Goal: Task Accomplishment & Management: Use online tool/utility

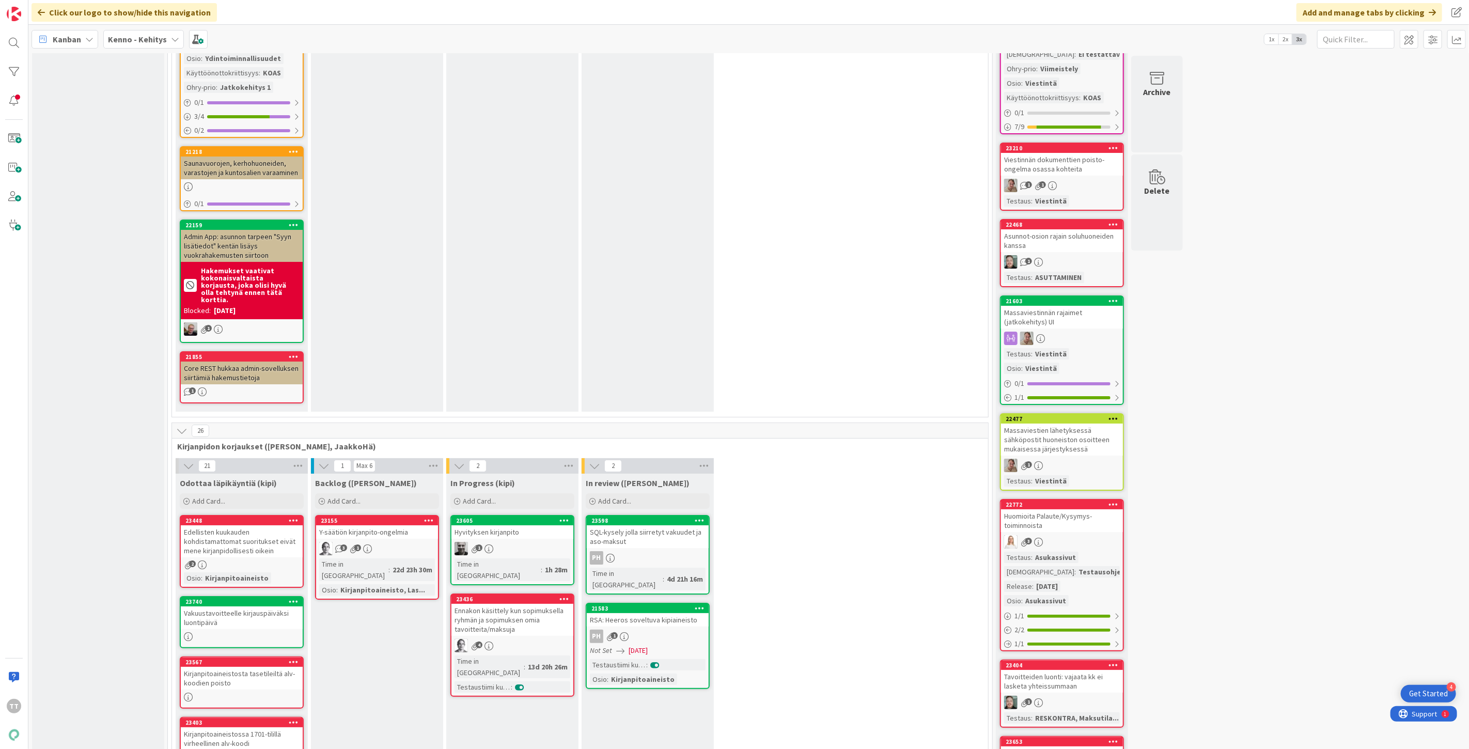
scroll to position [6487, 0]
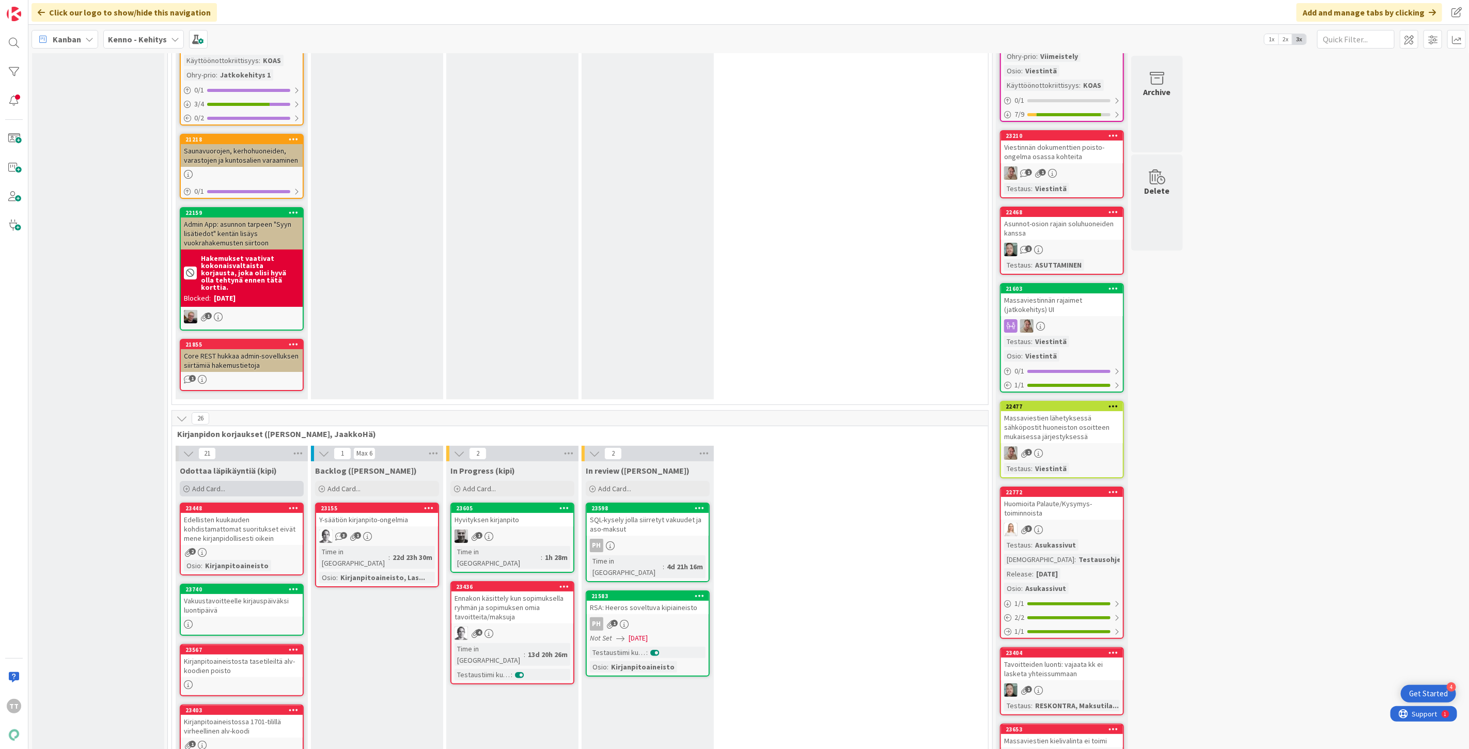
click at [193, 484] on span "Add Card..." at bounding box center [208, 488] width 33 height 9
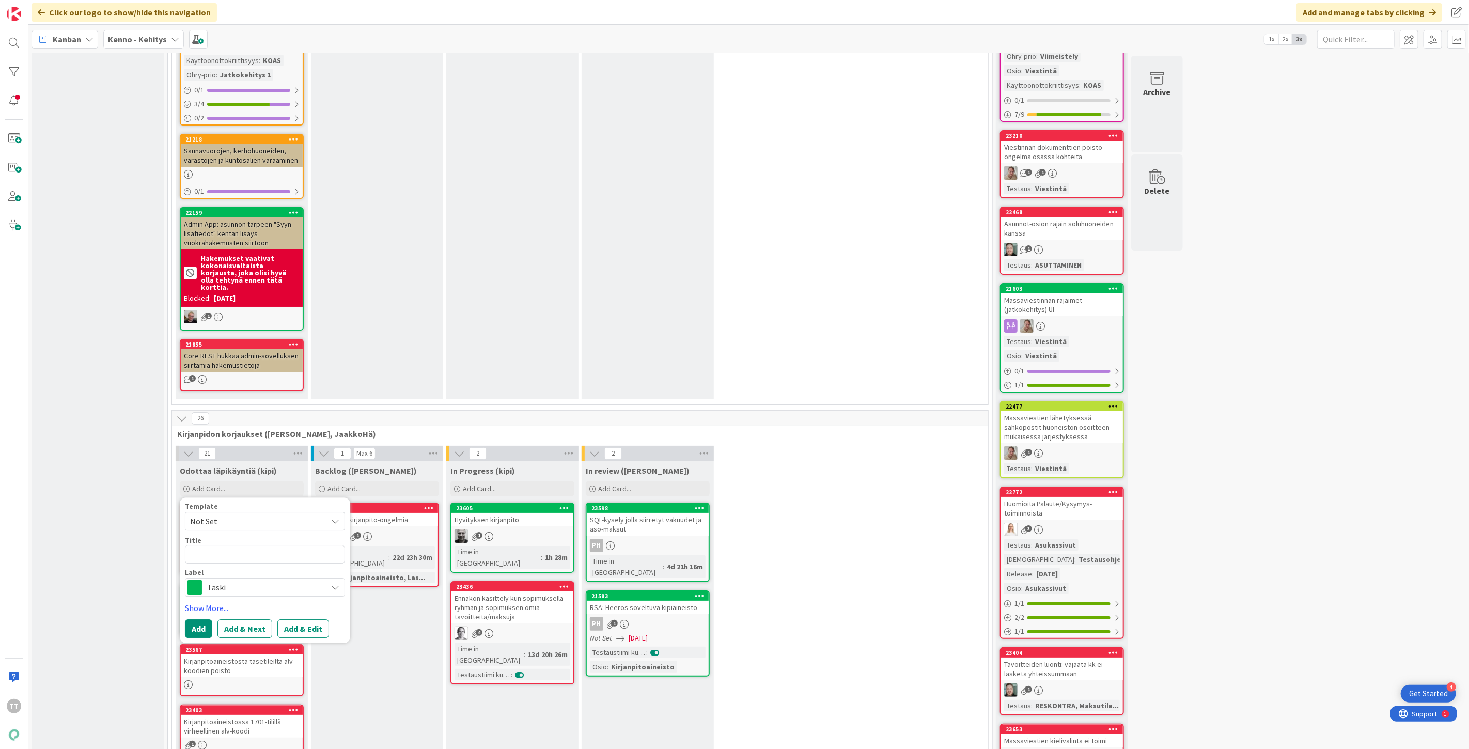
click at [219, 580] on span "Taski" at bounding box center [264, 587] width 115 height 14
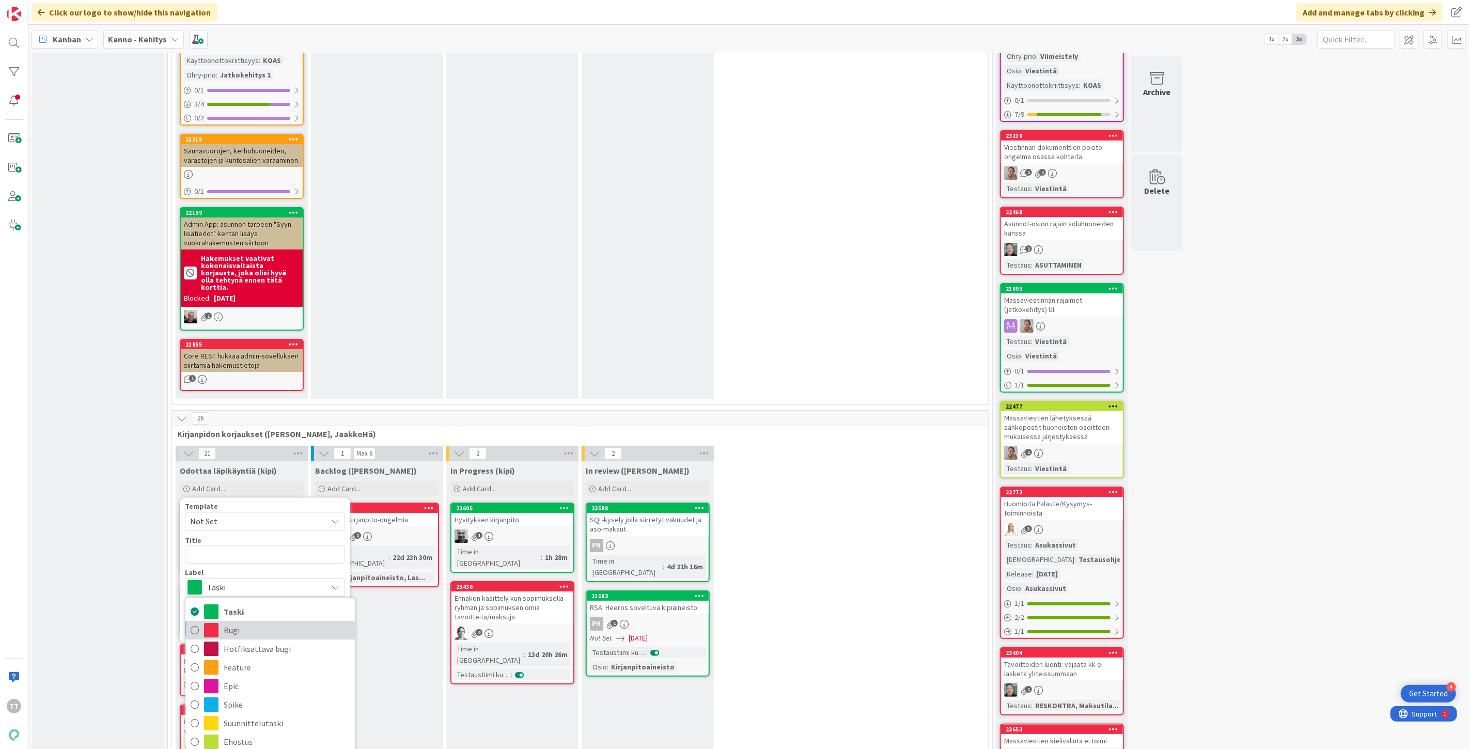
click at [238, 623] on span "Bugi" at bounding box center [287, 630] width 126 height 15
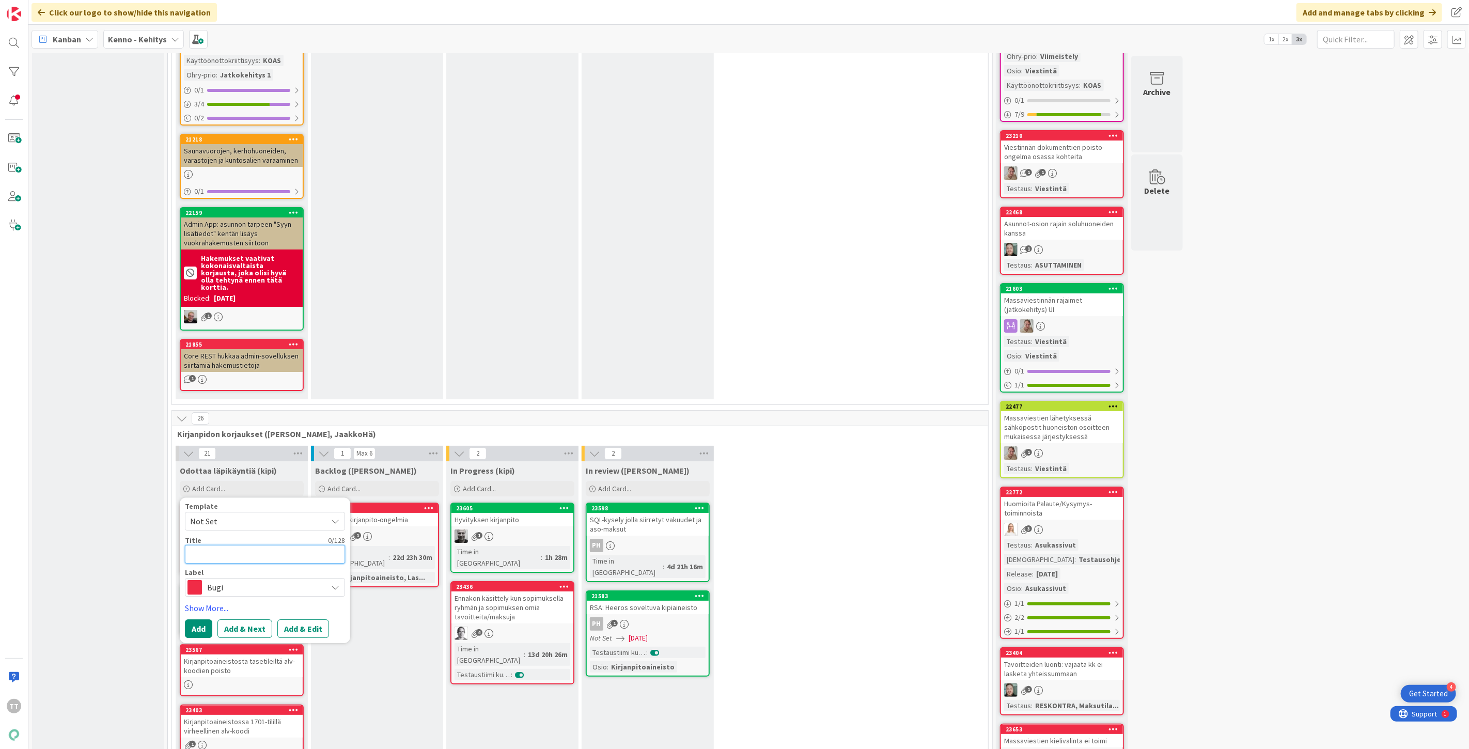
click at [218, 545] on textarea at bounding box center [265, 554] width 160 height 19
type textarea "V"
type textarea "x"
type textarea "Vi"
type textarea "x"
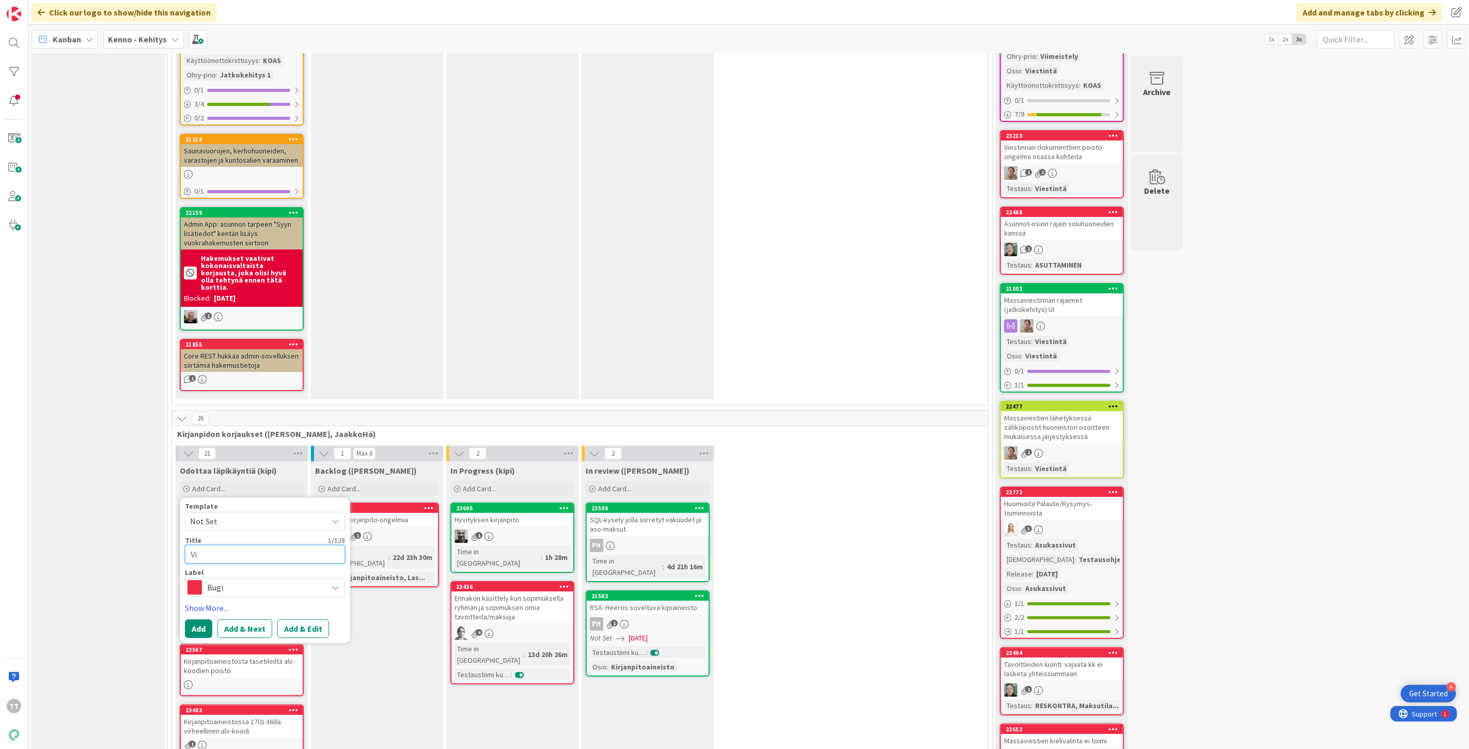
type textarea "Vii"
type textarea "x"
type textarea "Viiv"
type textarea "x"
type textarea "Viivä"
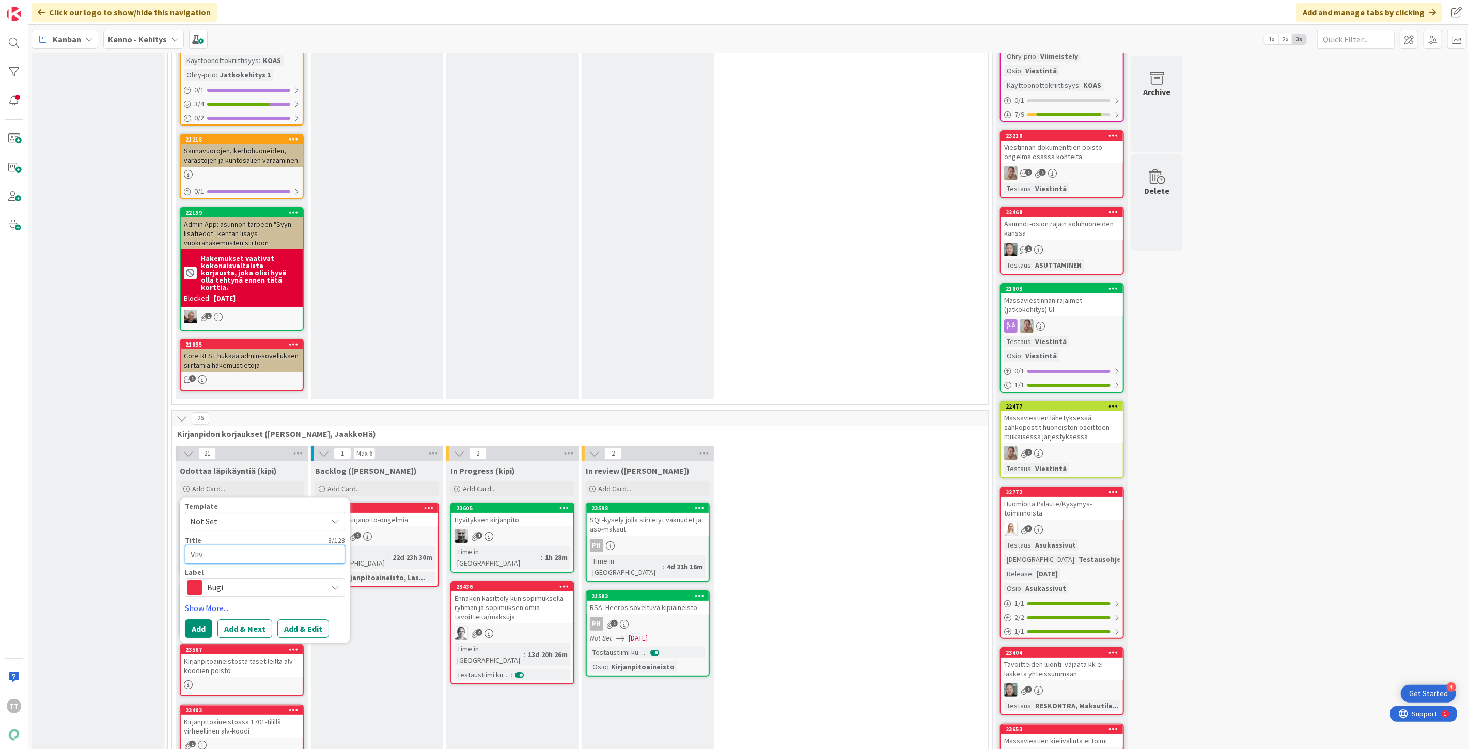
type textarea "x"
type textarea "Viiväs"
type textarea "x"
type textarea "Viivä"
type textarea "x"
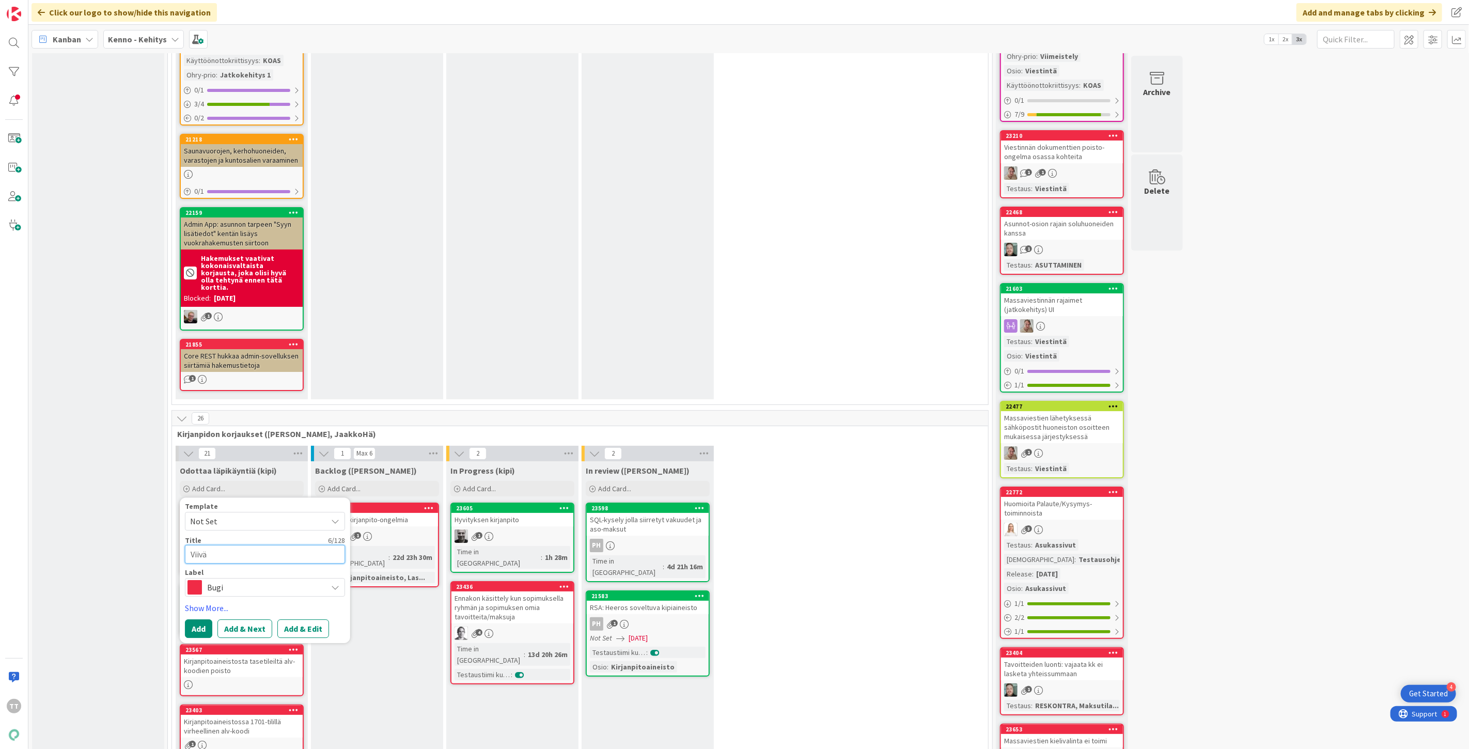
type textarea "Viiv"
type textarea "x"
type textarea "Vii"
type textarea "x"
type textarea "Vi"
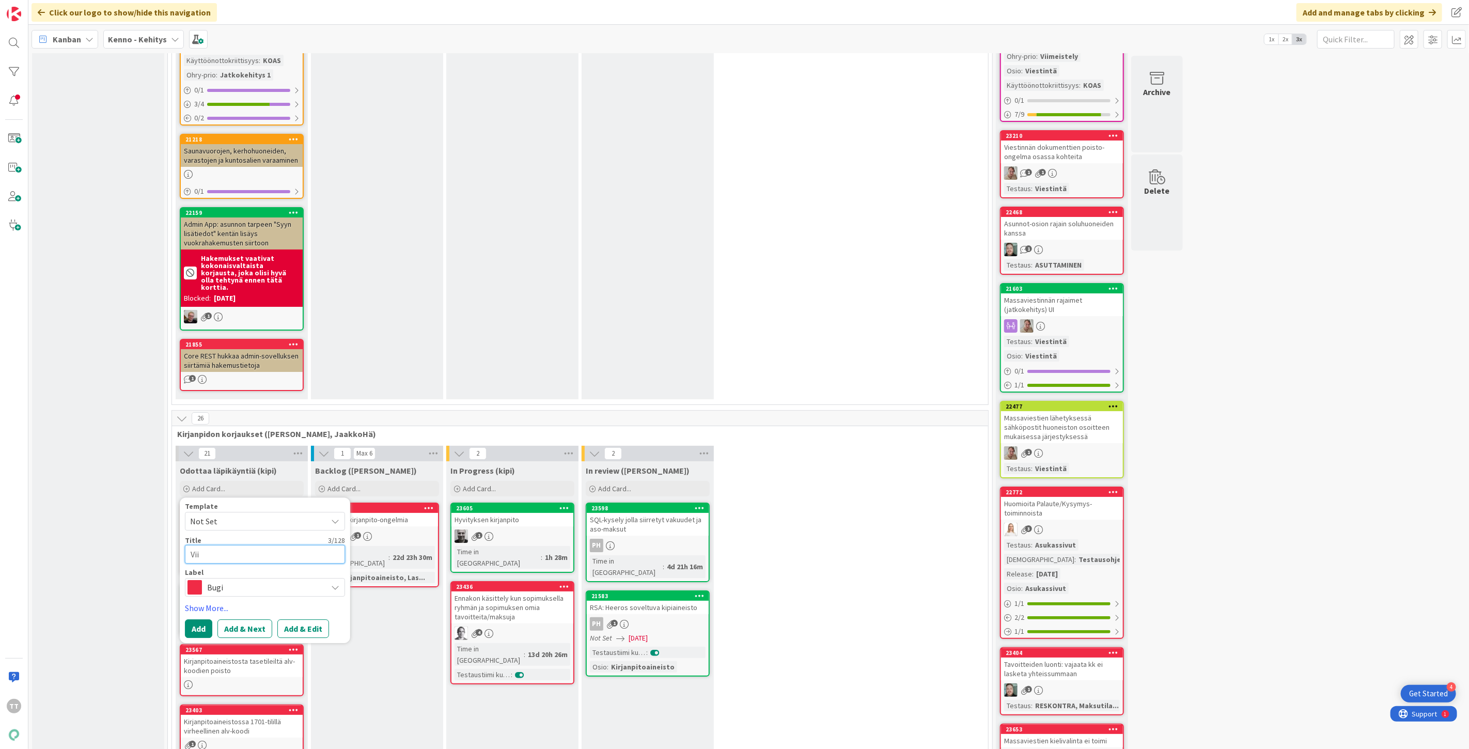
type textarea "x"
type textarea "V"
type textarea "x"
type textarea "V"
type textarea "x"
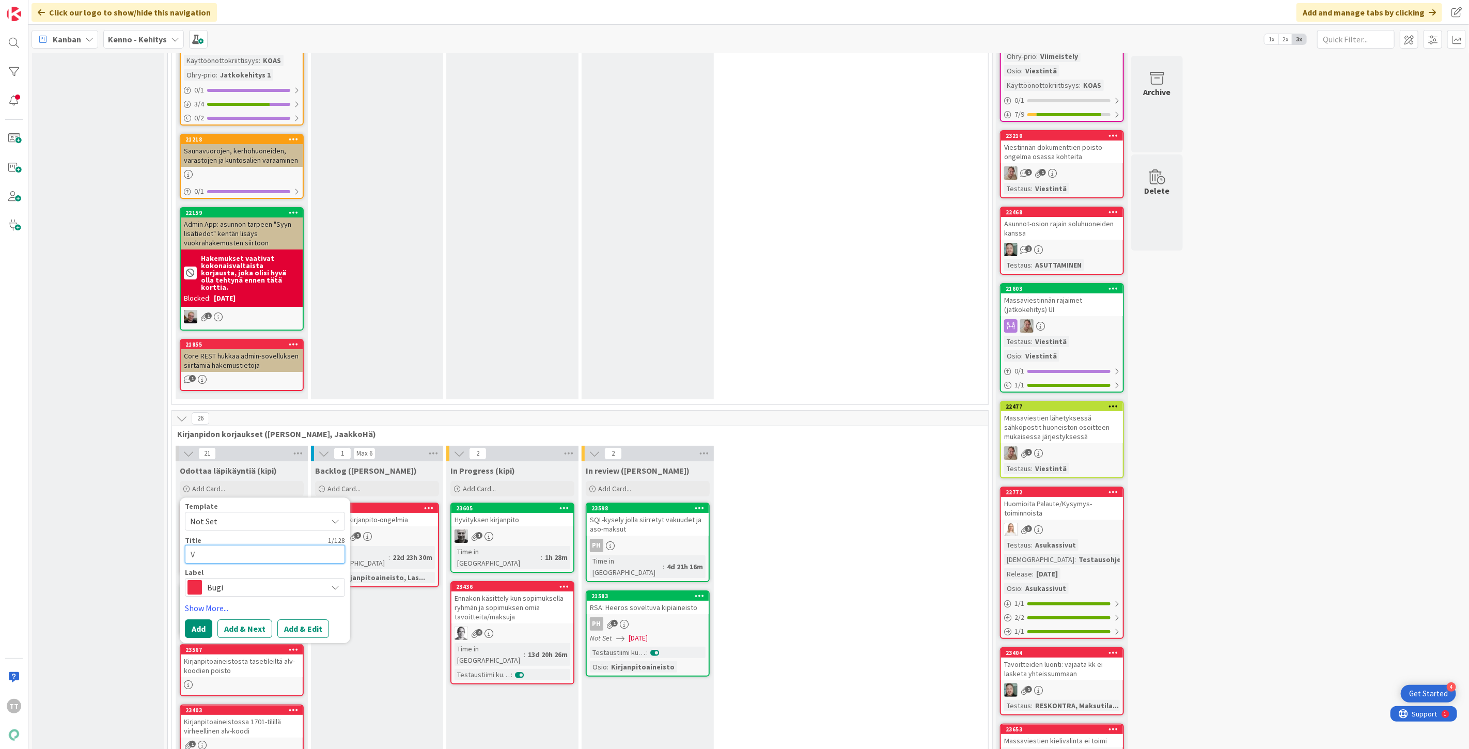
type textarea "Vi"
type textarea "x"
type textarea "V"
type textarea "x"
type textarea "D"
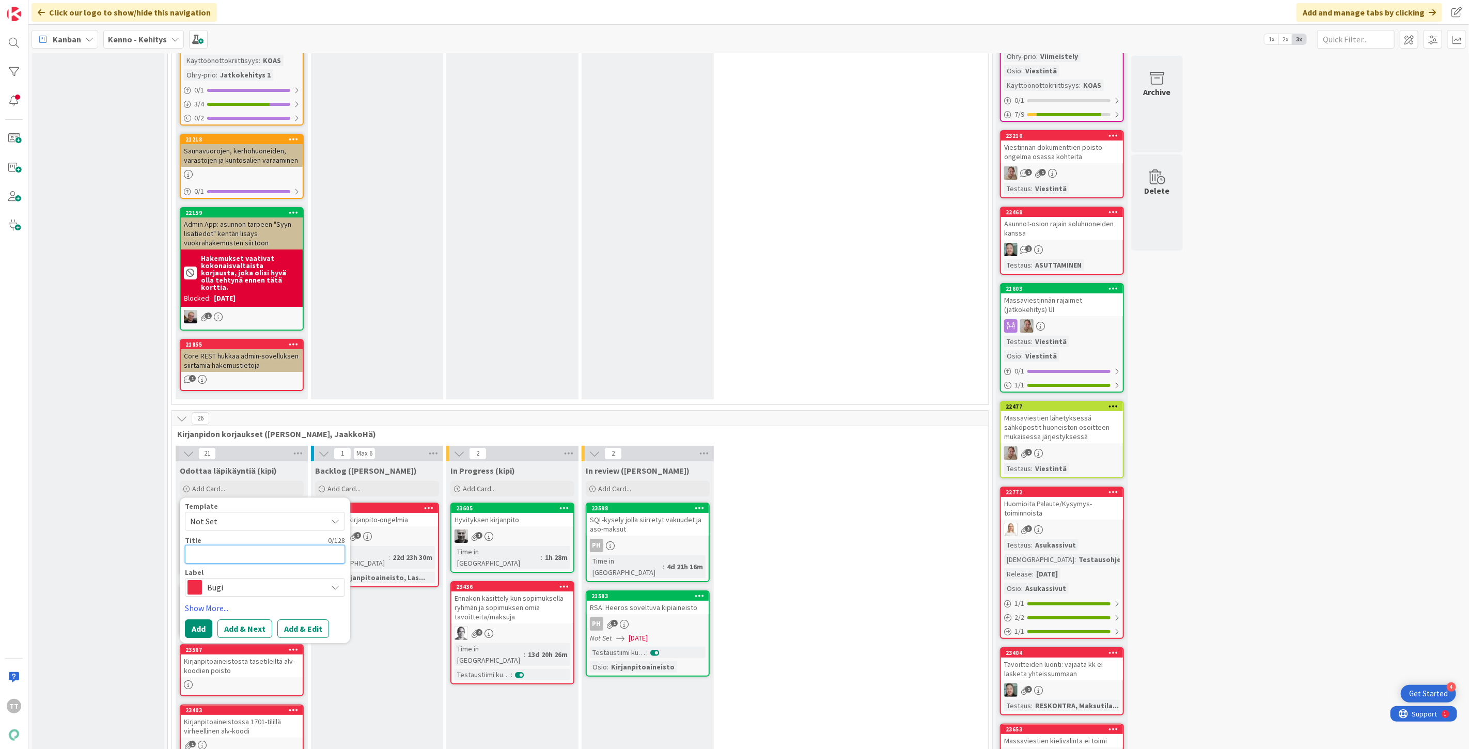
type textarea "x"
type textarea "De"
type textarea "x"
type textarea "Det"
type textarea "x"
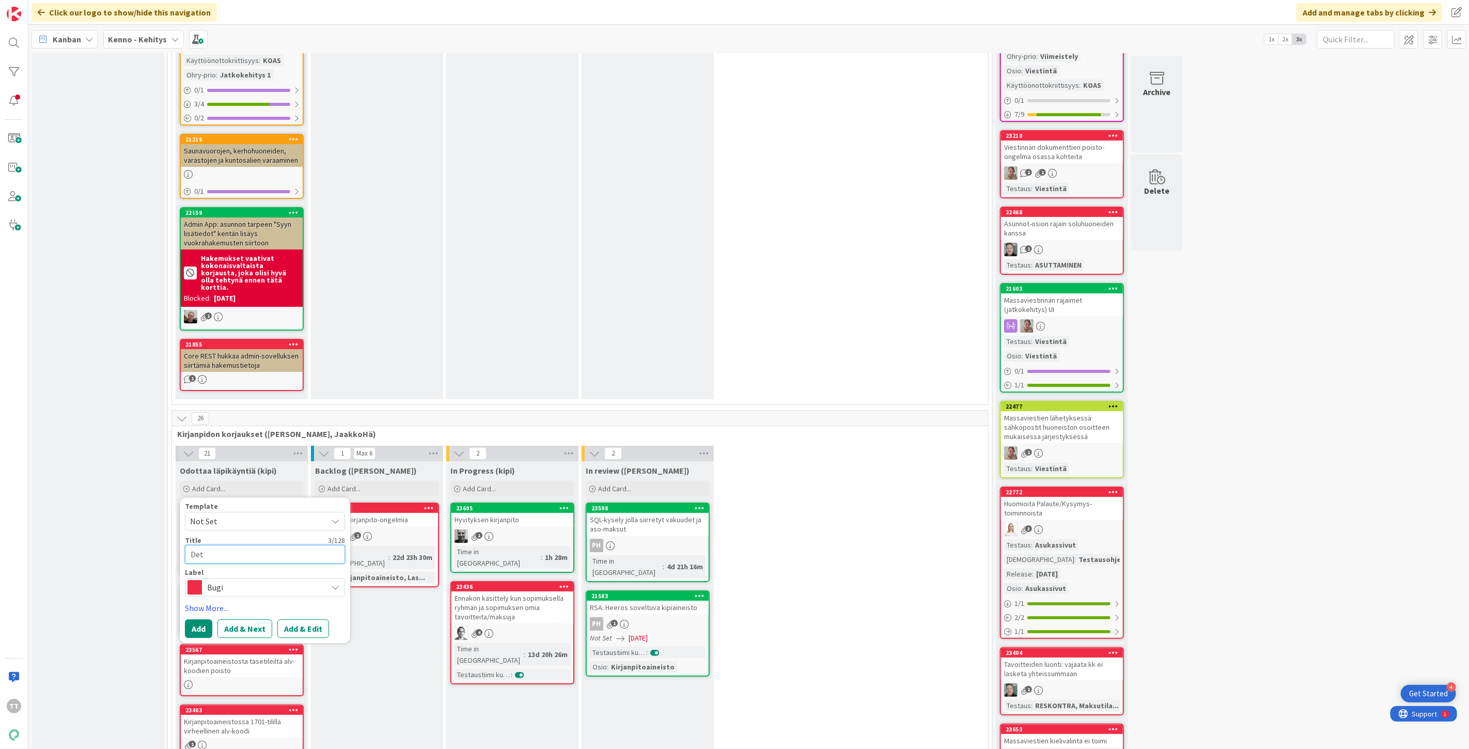
type textarea "Deta"
type textarea "x"
type textarea "Detai"
type textarea "x"
type textarea "Detail"
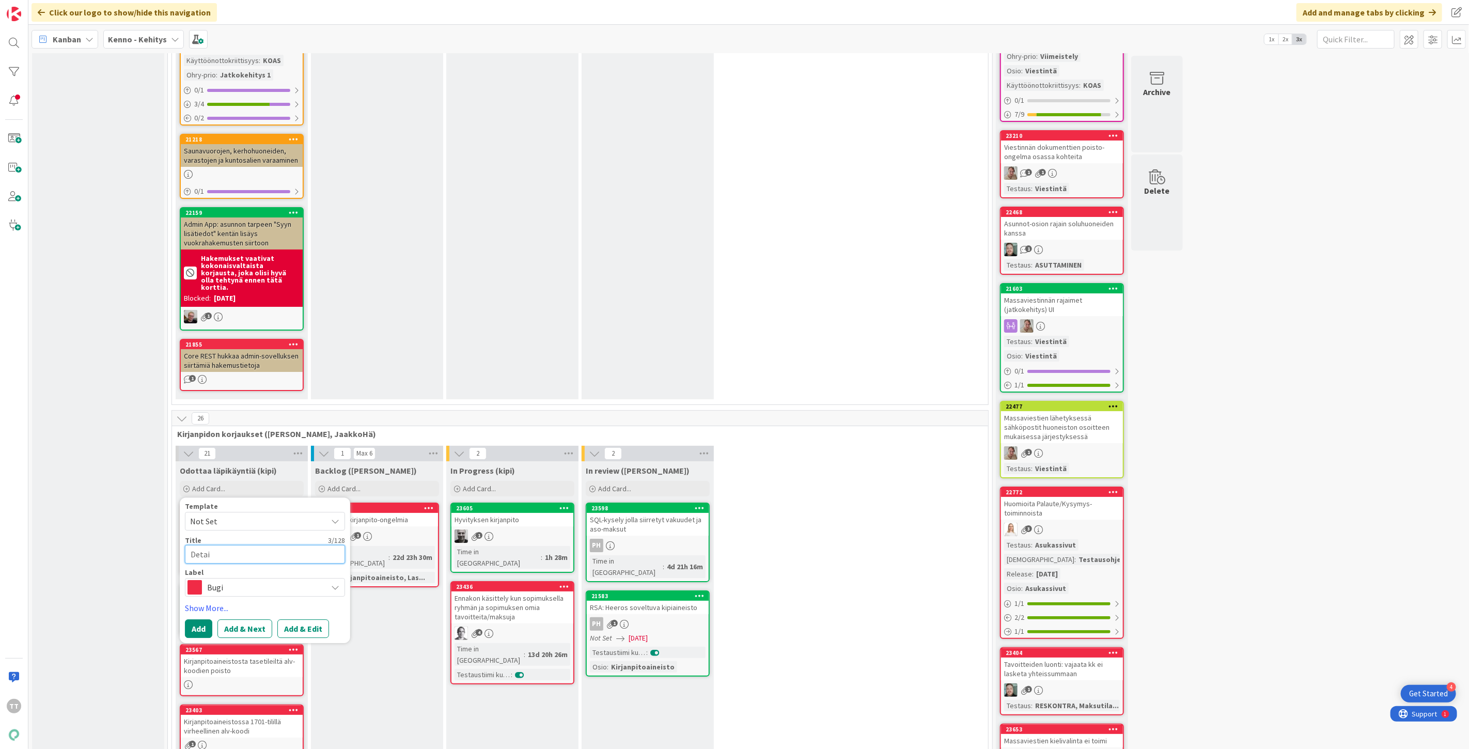
type textarea "x"
type textarea "Details"
type textarea "x"
type textarea "Details-"
type textarea "x"
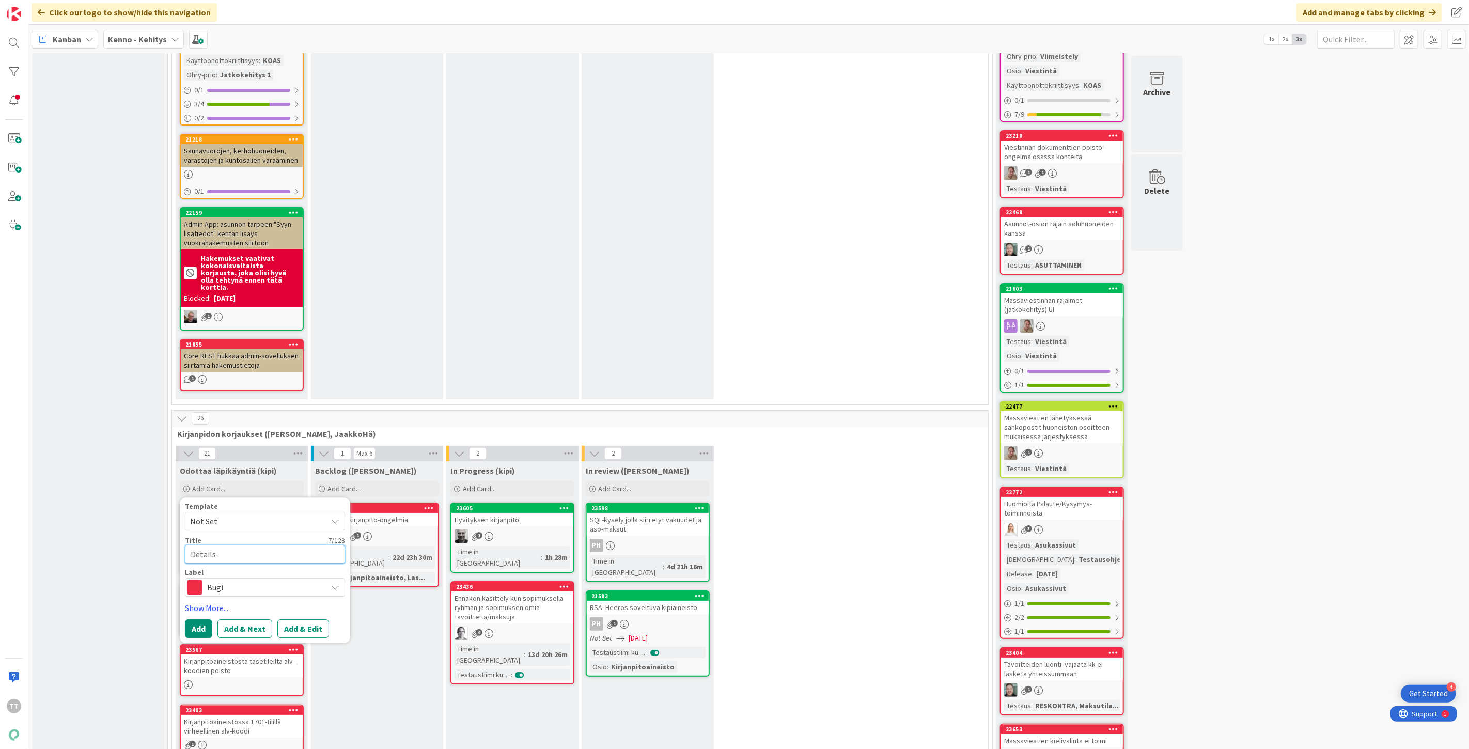
type textarea "Details-e"
type textarea "x"
type textarea "Details-ex"
type textarea "x"
type textarea "Details-exc"
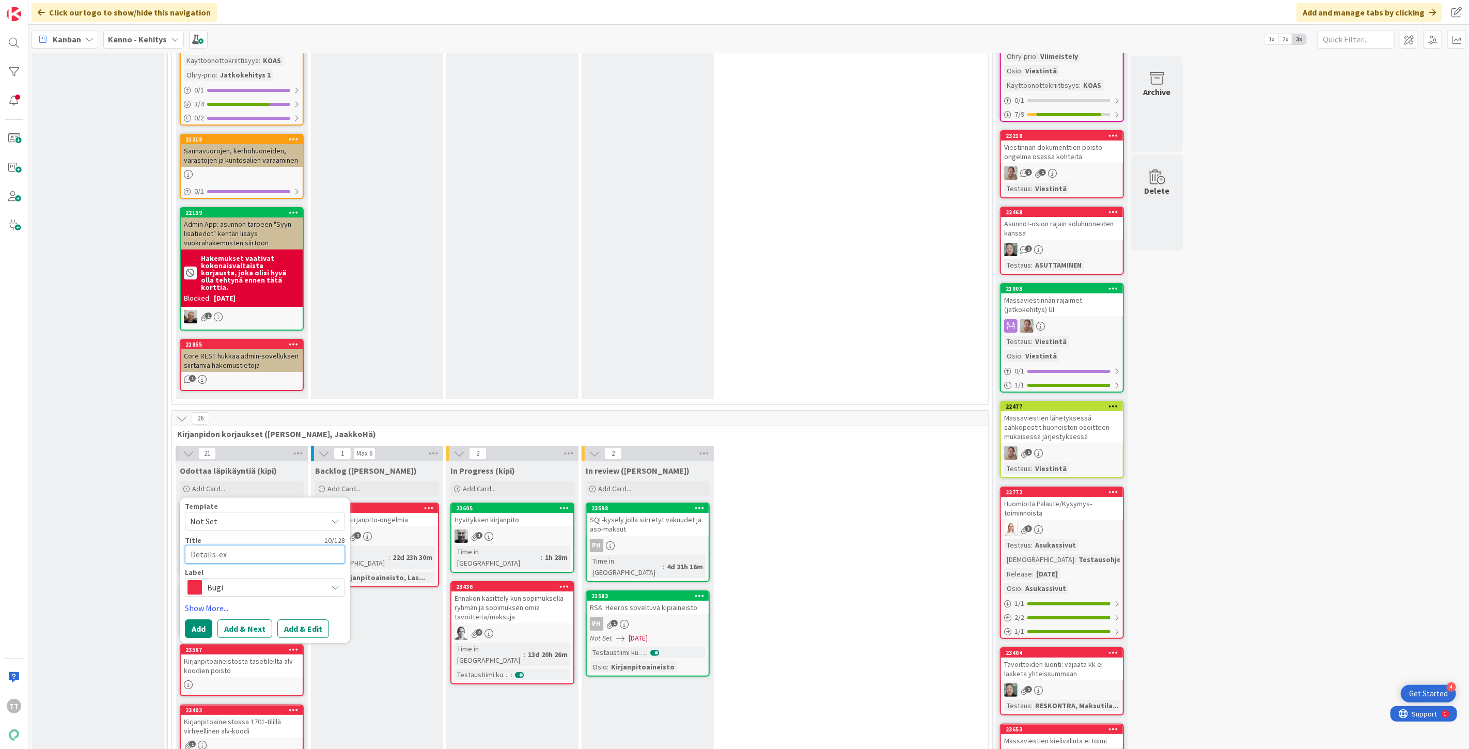
type textarea "x"
type textarea "Details-exce"
type textarea "x"
type textarea "Details-excel"
type textarea "x"
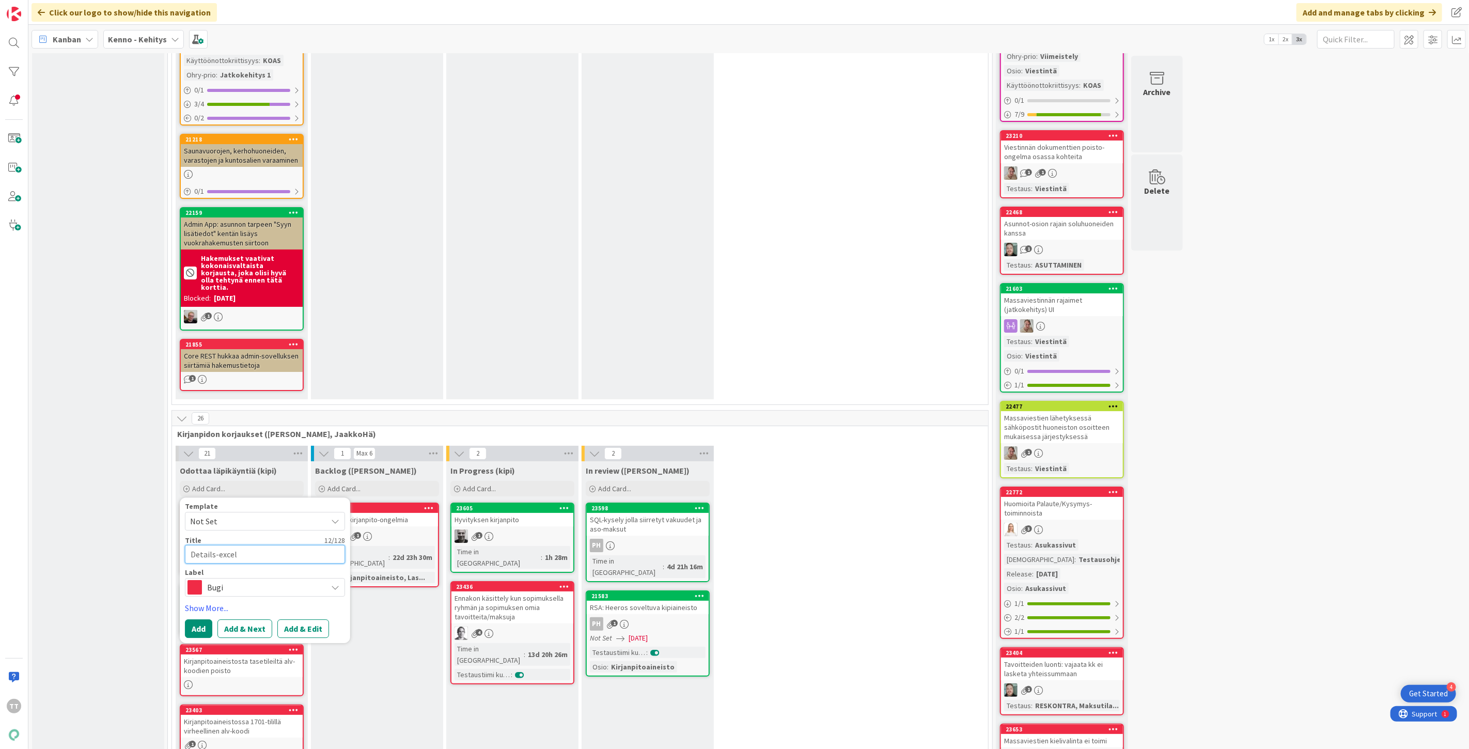
type textarea "Details-exceli"
type textarea "x"
type textarea "Details-excelin"
type textarea "x"
type textarea "Details-excelin"
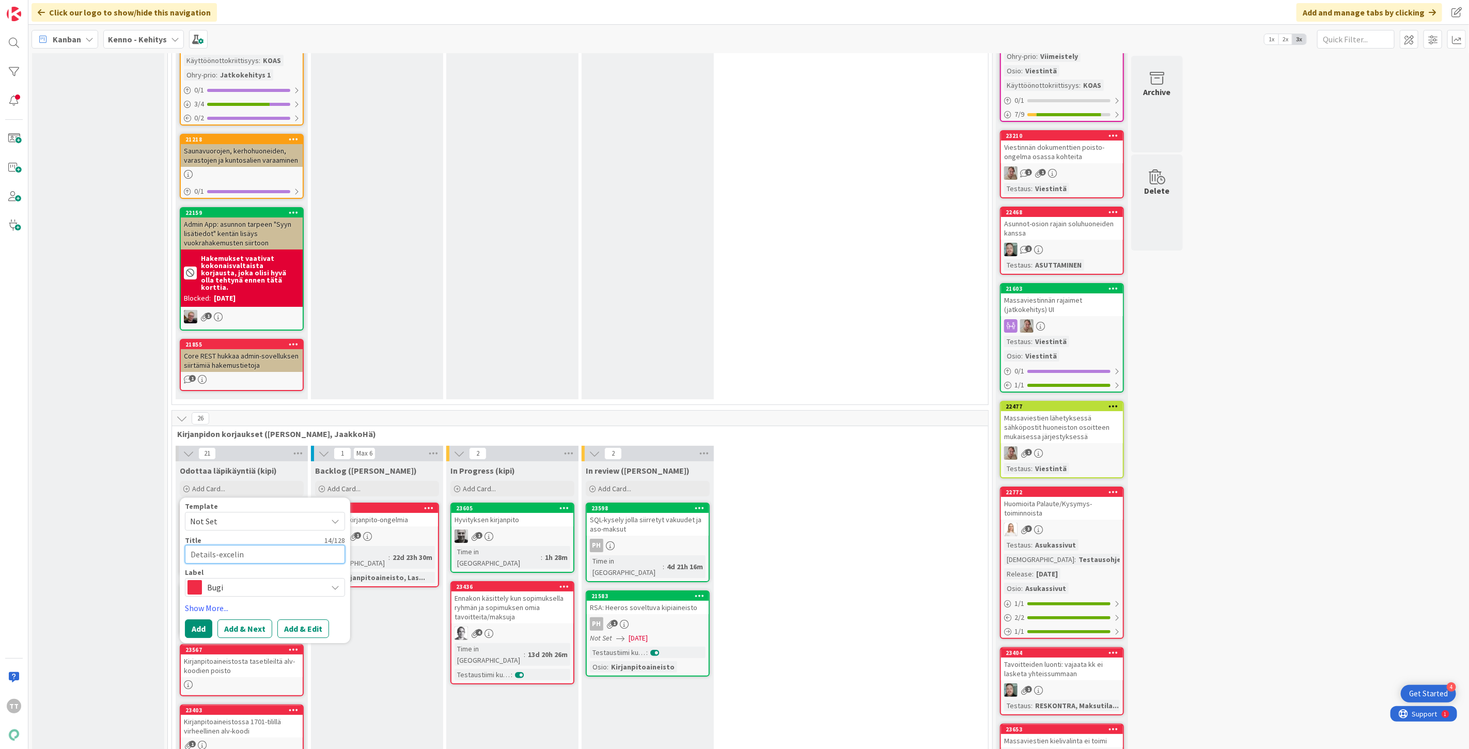
type textarea "x"
type textarea "Details-excelin t"
type textarea "x"
type textarea "Details-excelin ta"
type textarea "x"
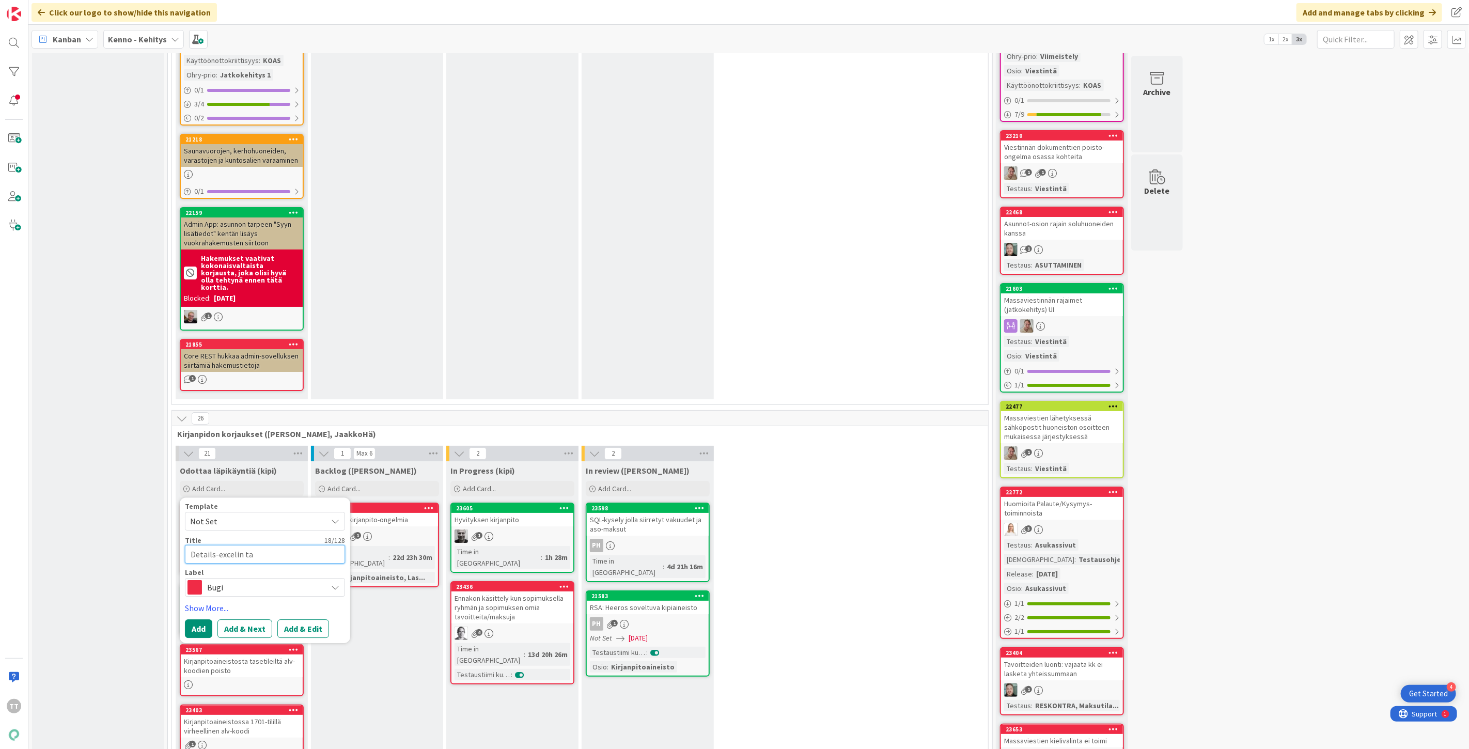
type textarea "Details-excelin tav"
type textarea "x"
type textarea "Details-excelin tavo"
type textarea "x"
type textarea "Details-excelin tavoi"
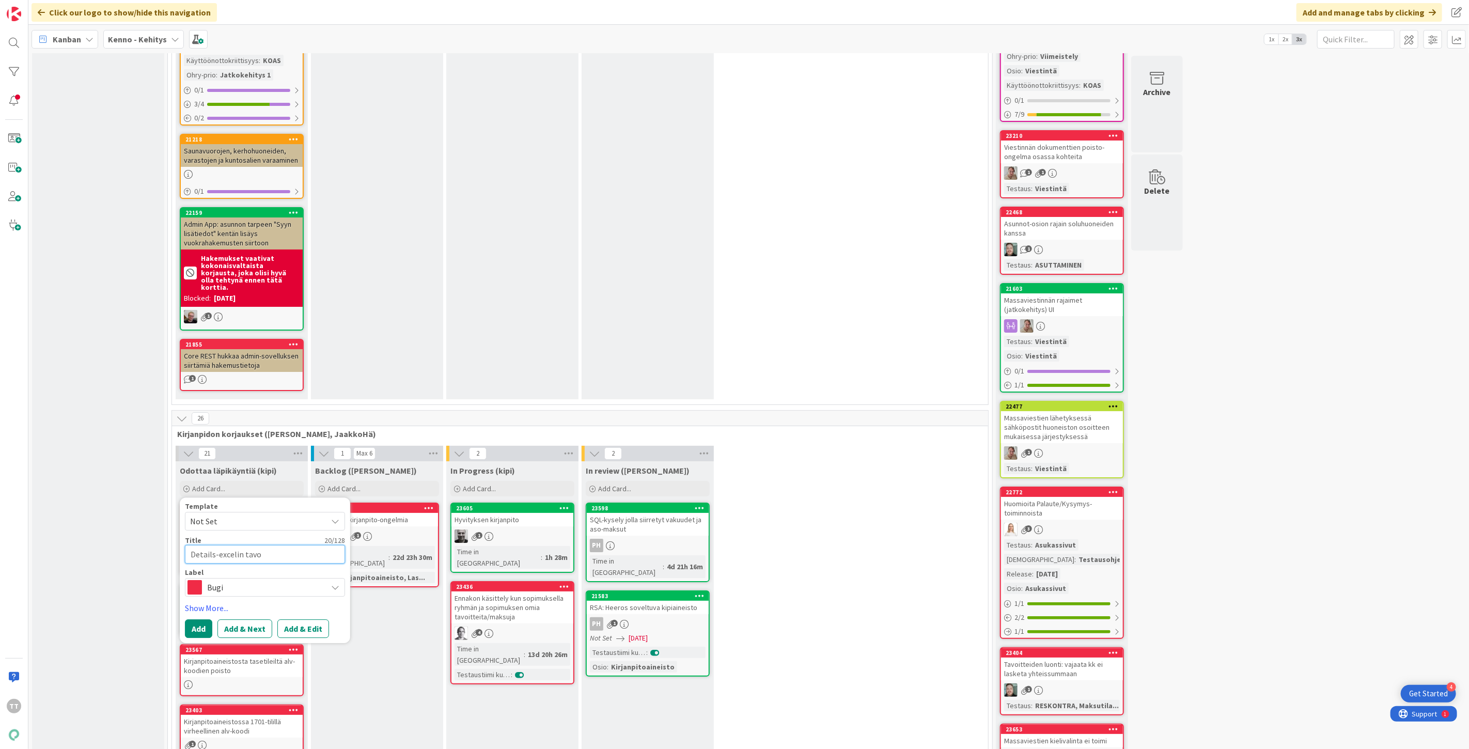
type textarea "x"
type textarea "Details-excelin tavoit"
type textarea "x"
type textarea "Details-excelin tavoitt"
type textarea "x"
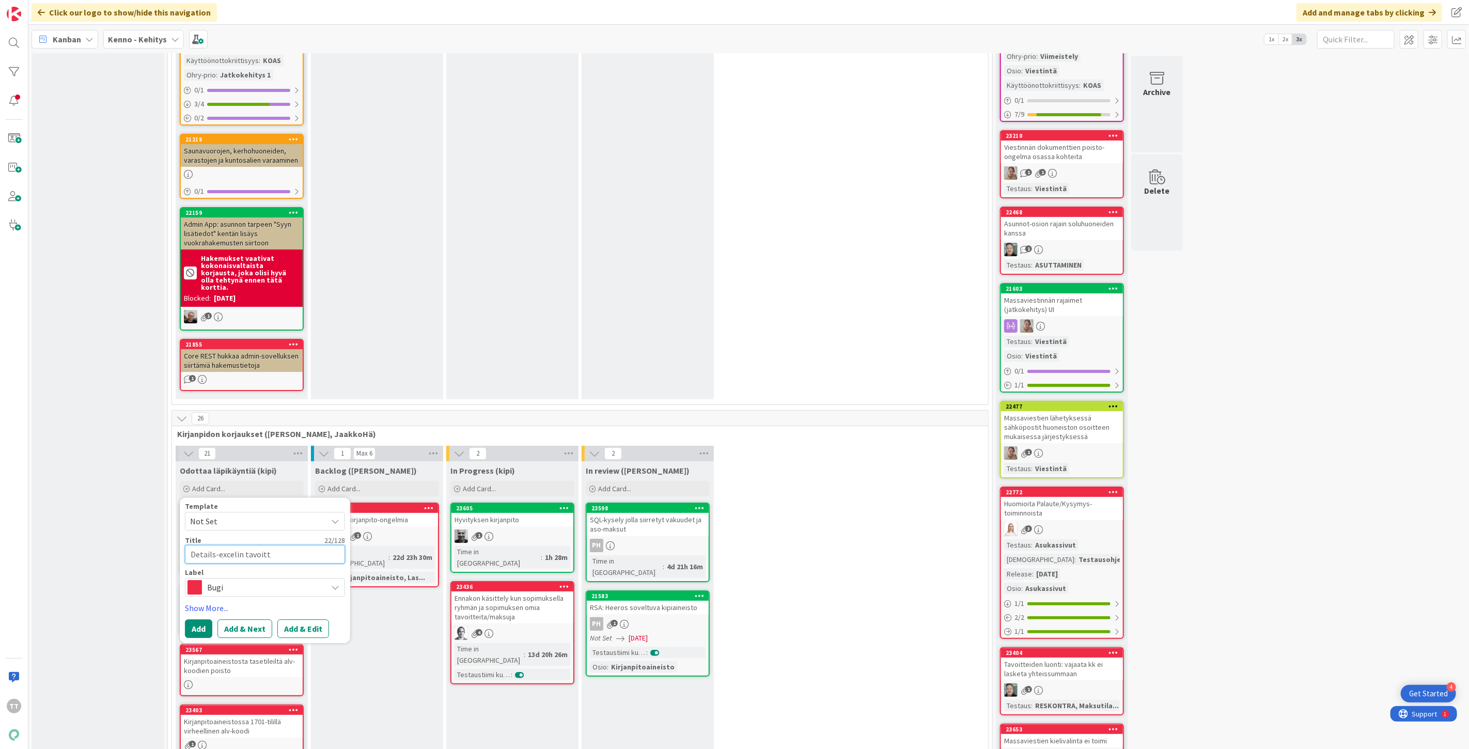
type textarea "Details-excelin tavoitte"
type textarea "x"
type textarea "Details-excelin tavoittee"
type textarea "x"
type textarea "Details-excelin tavoitteet"
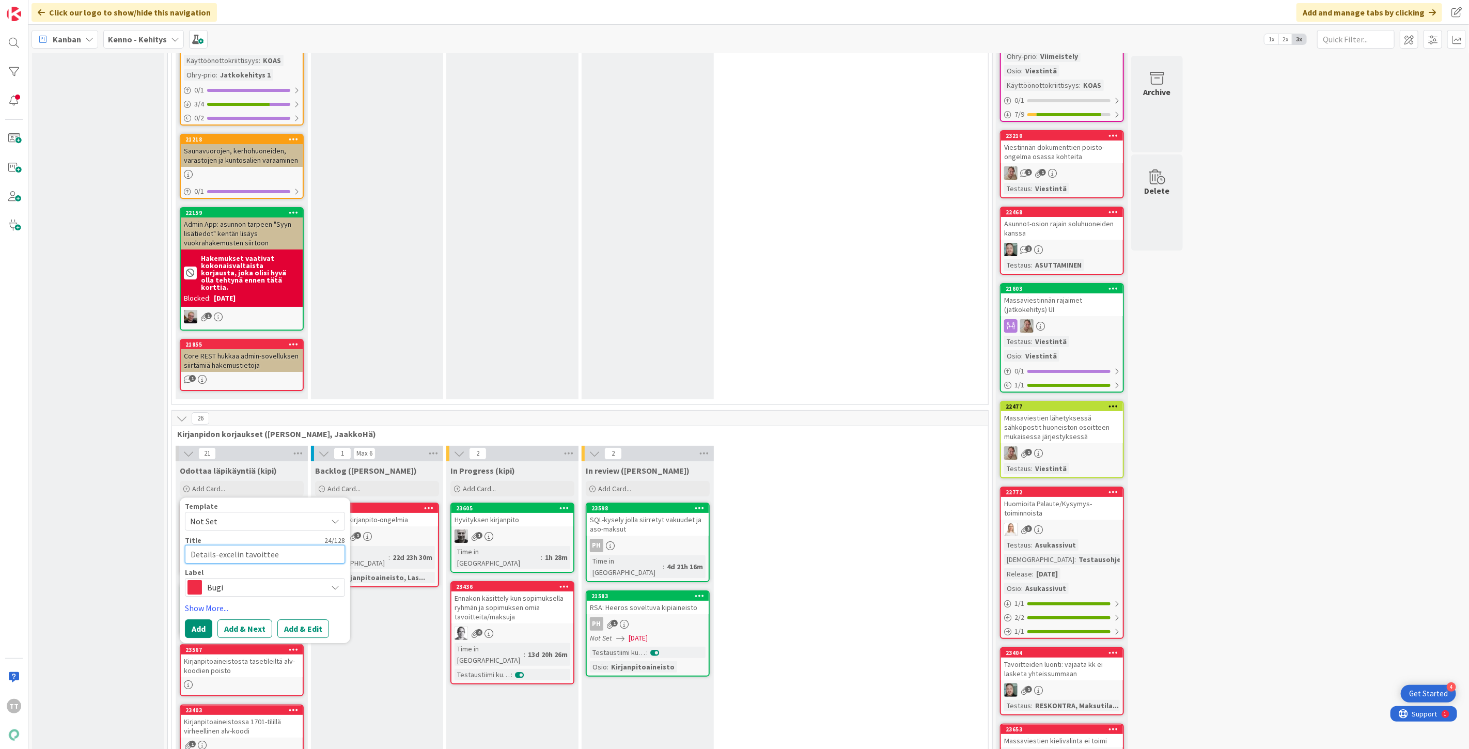
type textarea "x"
type textarea "Details-excelin tavoitteet"
type textarea "x"
type textarea "Details-excelin tavoitteet /"
type textarea "x"
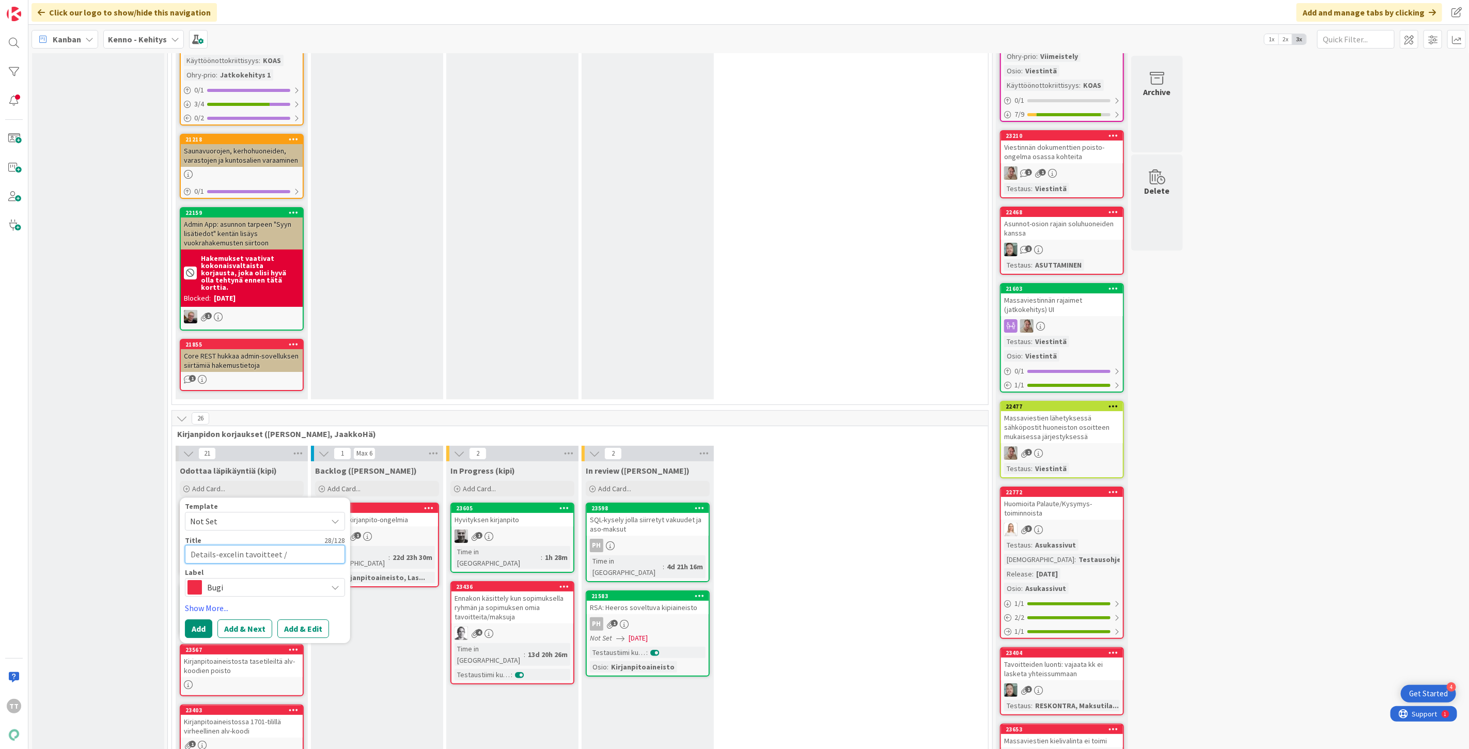
type textarea "Details-excelin tavoitteet"
type textarea "x"
type textarea "Details-excelin tavoitteet"
type textarea "x"
type textarea "Details-excelin tavoitteet:"
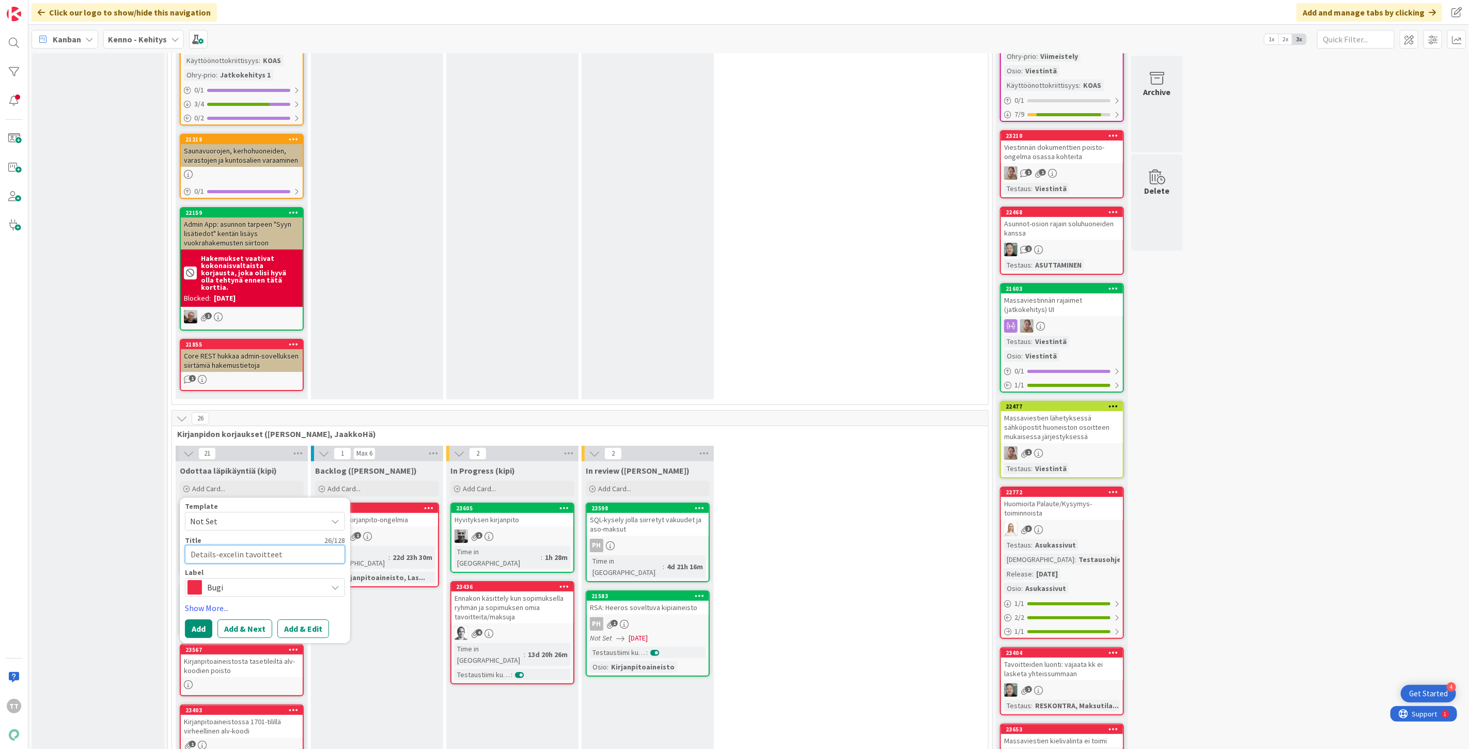
type textarea "x"
type textarea "Details-excelin tavoitteet:"
type textarea "x"
type textarea "Details-excelin tavoitteet: v"
type textarea "x"
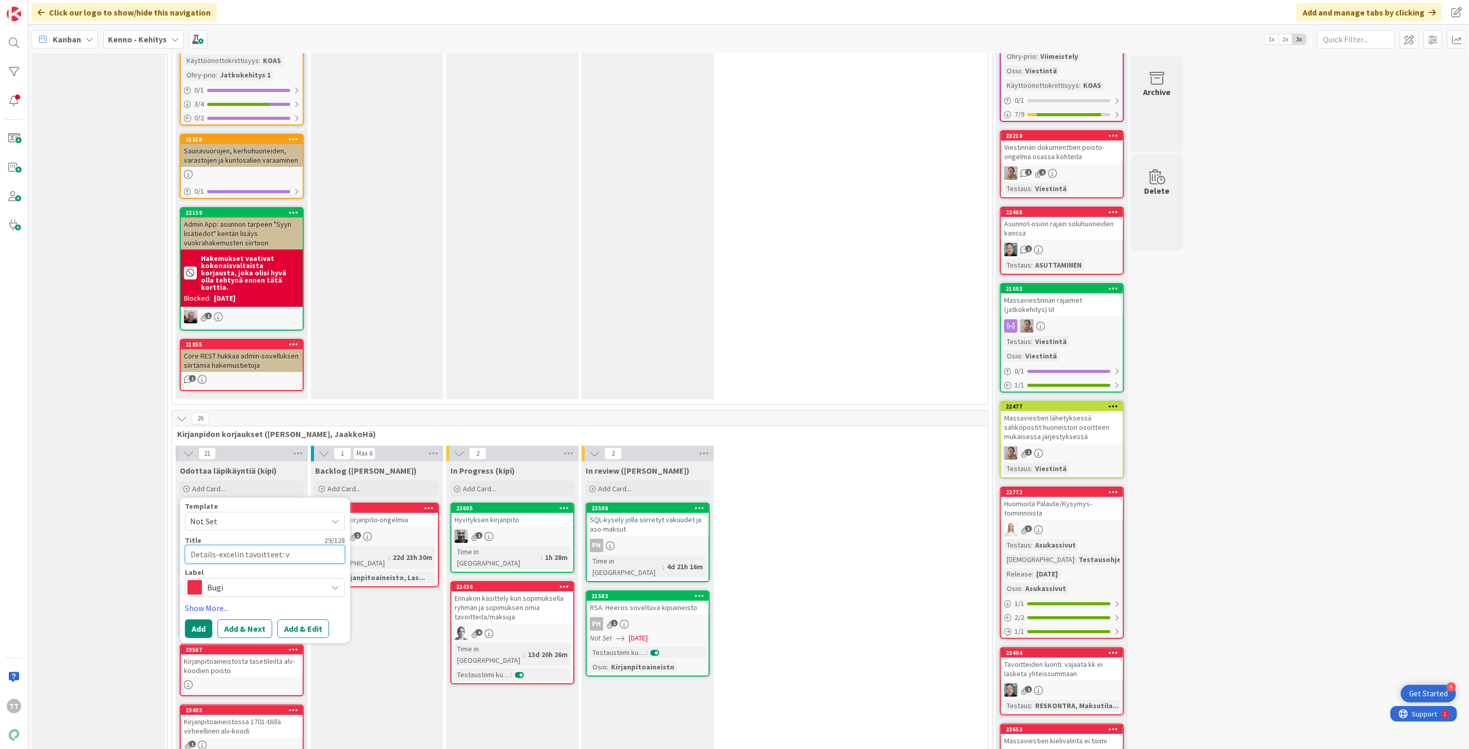
type textarea "Details-excelin tavoitteet: vi"
type textarea "x"
type textarea "Details-excelin tavoitteet: vii"
type textarea "x"
type textarea "Details-excelin tavoitteet: viiv"
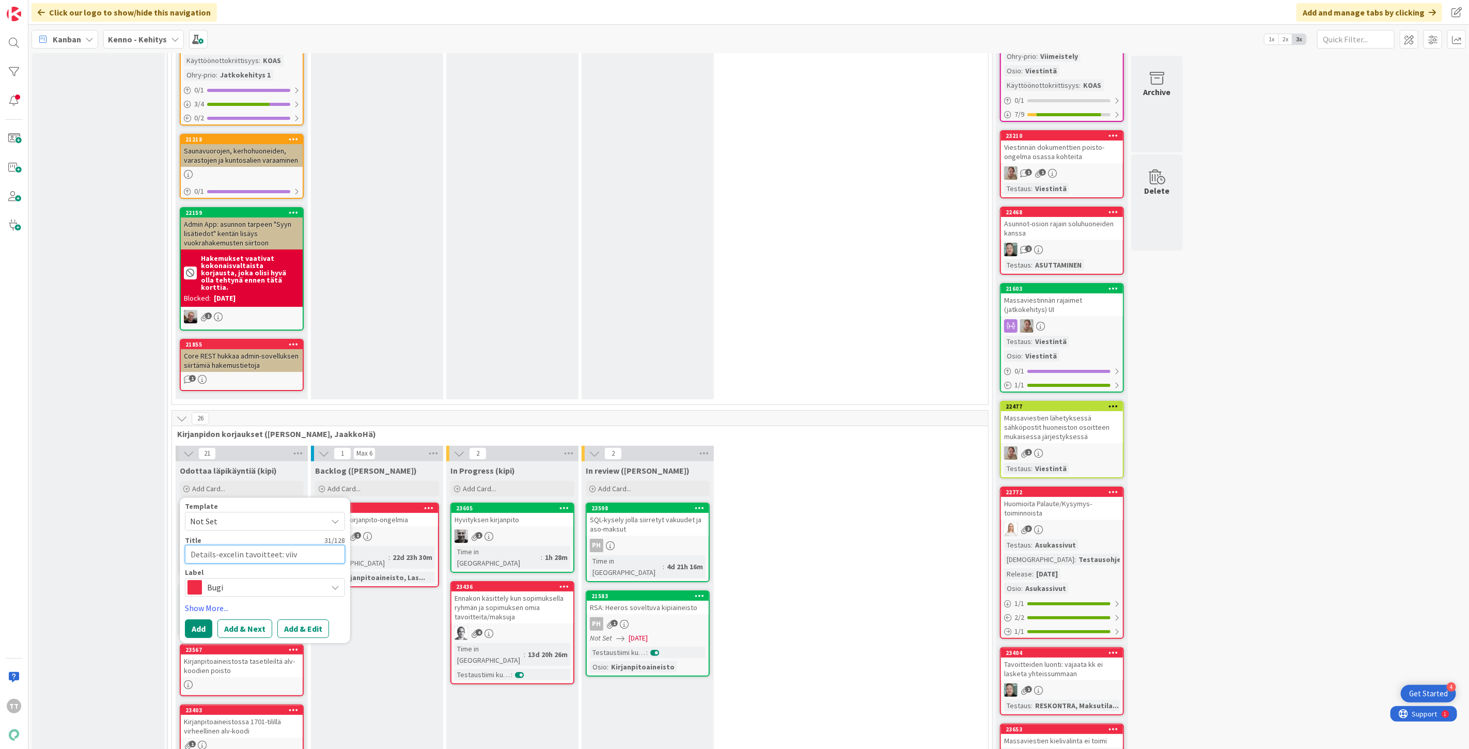
type textarea "x"
type textarea "Details-excelin tavoitteet: viivä"
type textarea "x"
type textarea "Details-excelin tavoitteet: viiväs"
type textarea "x"
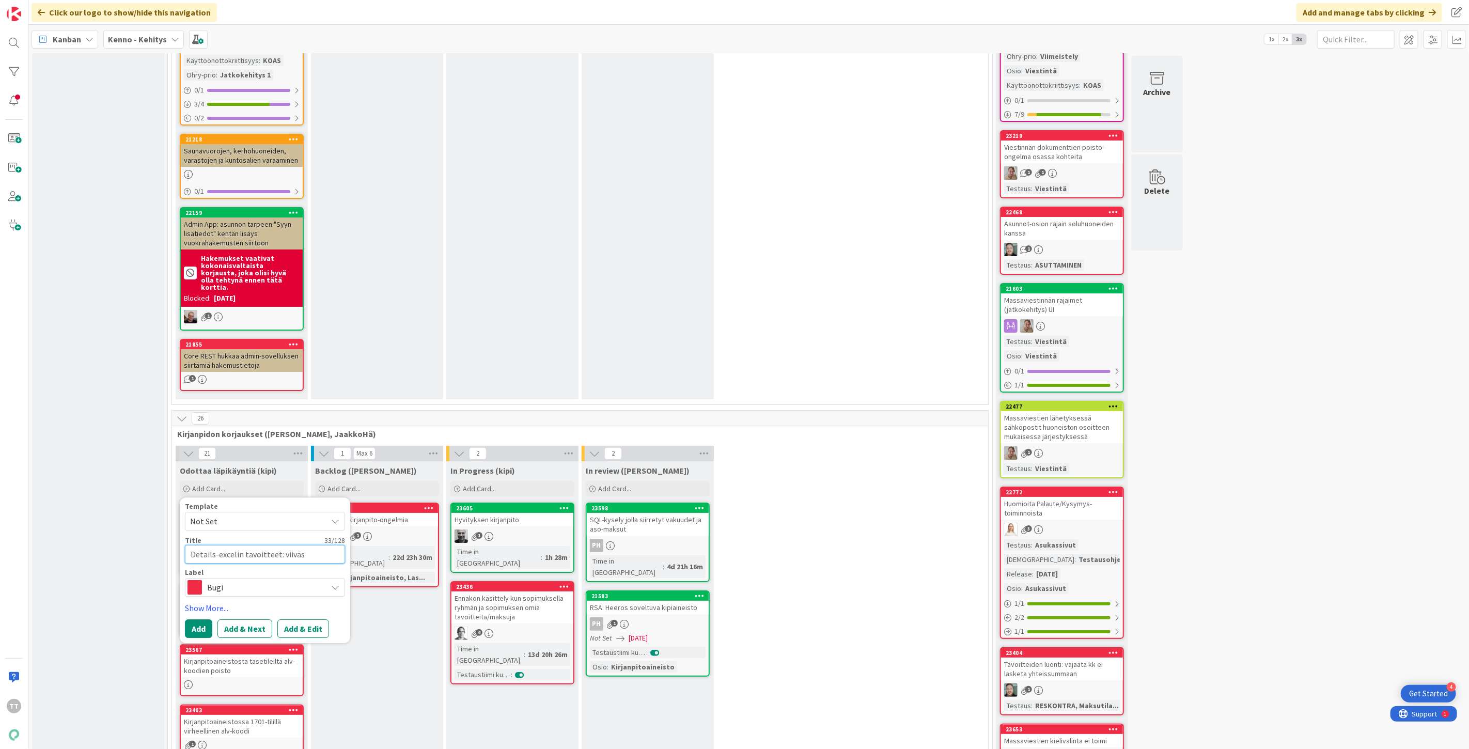
type textarea "Details-excelin tavoitteet: viiväst"
type textarea "x"
type textarea "Details-excelin tavoitteet: viivästy"
type textarea "x"
type textarea "Details-excelin tavoitteet: viivästys"
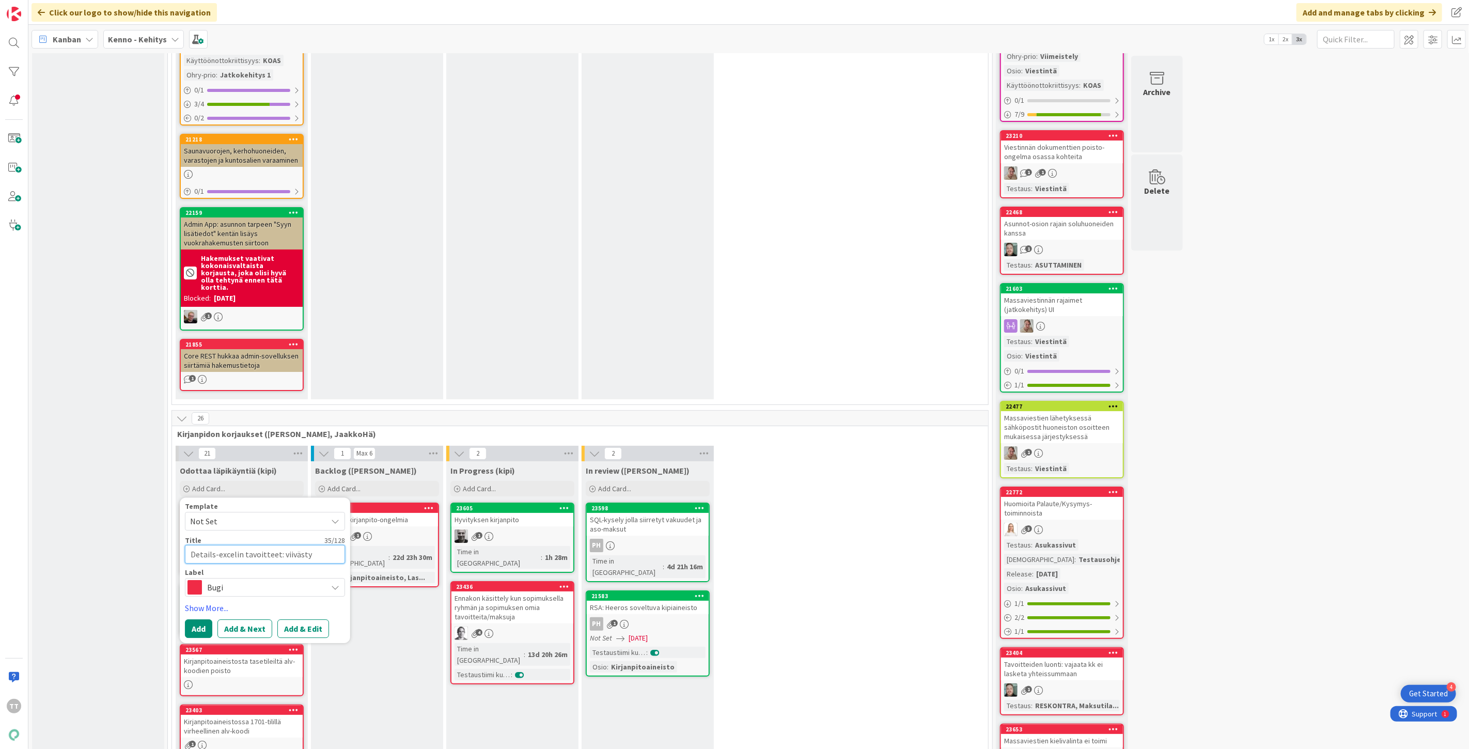
type textarea "x"
type textarea "Details-excelin tavoitteet: viivästysk"
type textarea "x"
type textarea "Details-excelin tavoitteet: viivästysko"
type textarea "x"
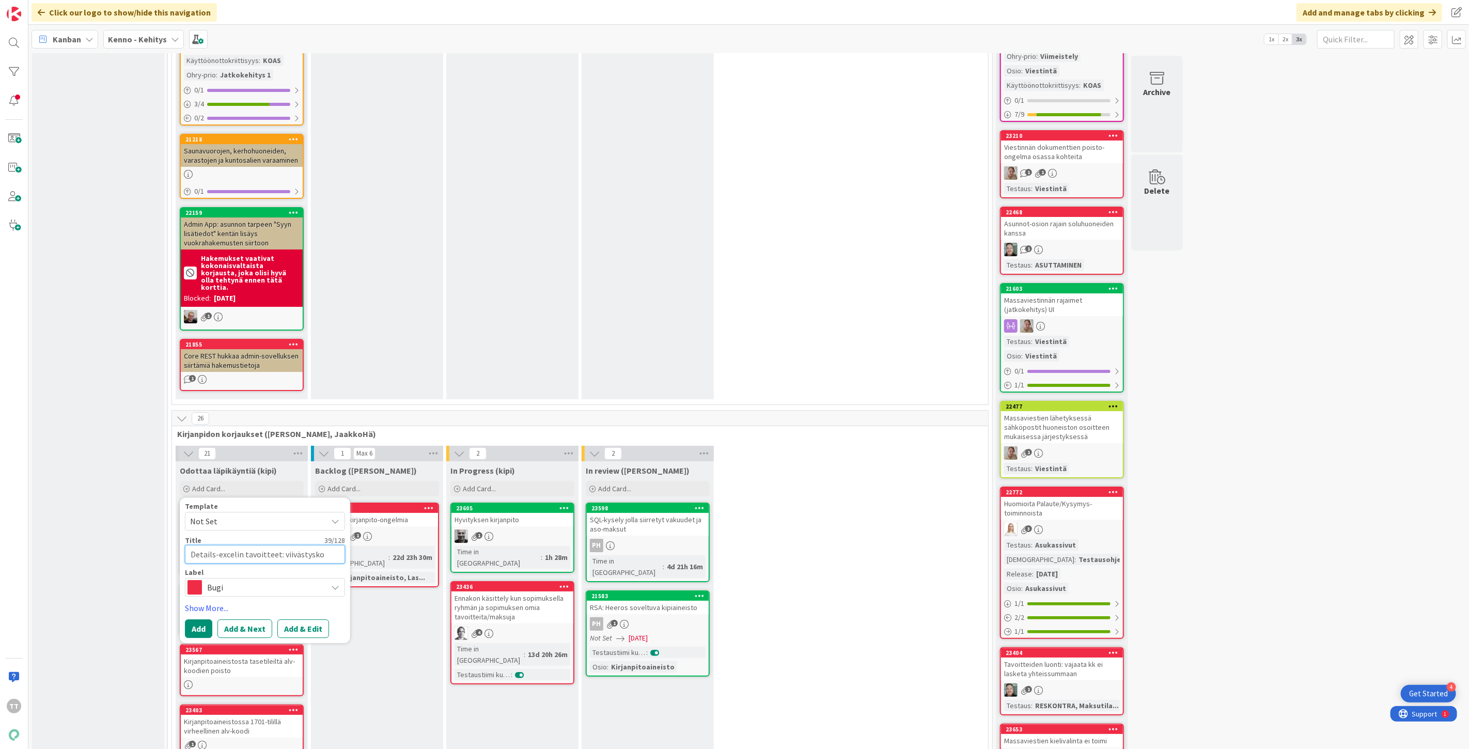
type textarea "Details-excelin tavoitteet: viivästyskor"
type textarea "x"
type textarea "Details-excelin tavoitteet: viivästyskoro"
type textarea "x"
type textarea "Details-excelin tavoitteet: viivästyskorot"
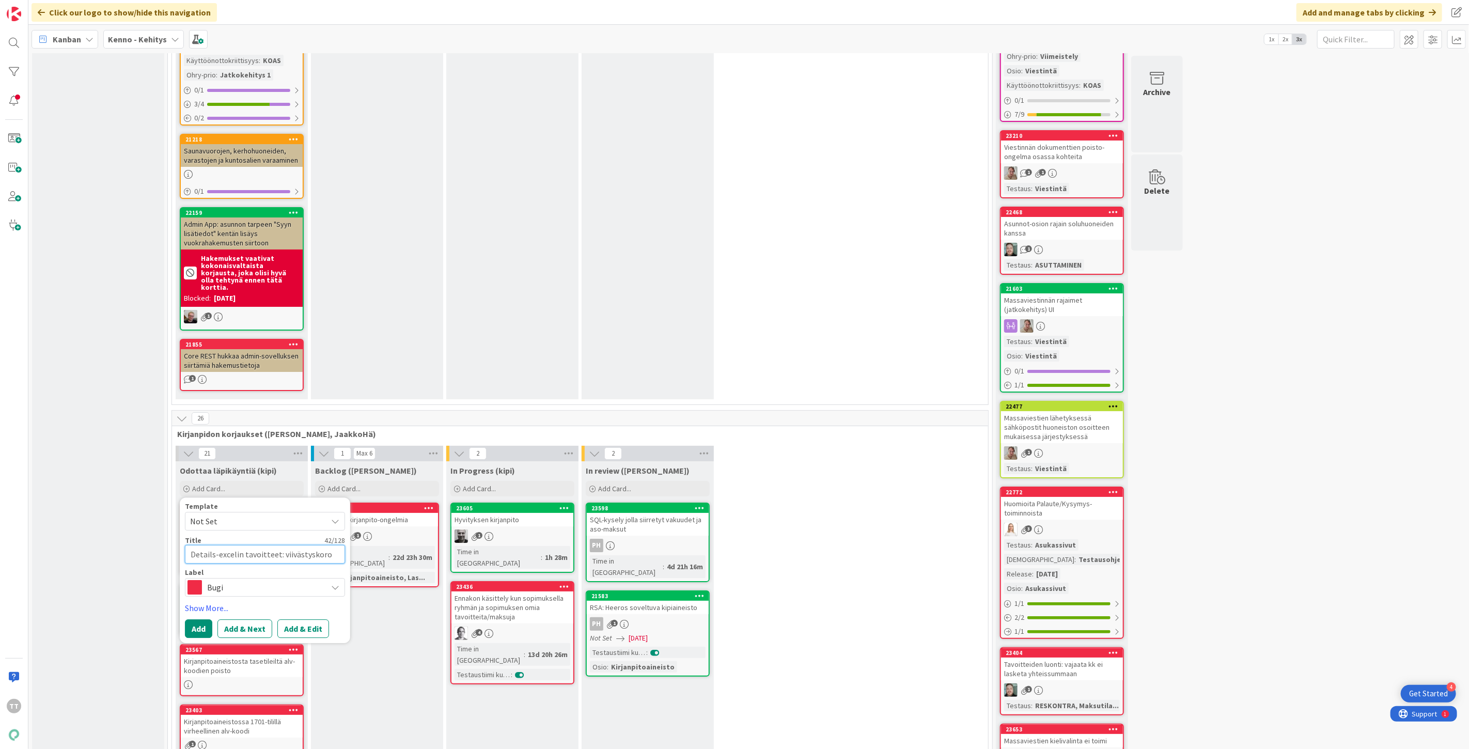
type textarea "x"
type textarea "Details-excelin tavoitteet: viivästyskorot"
click at [307, 619] on button "Add & Edit" at bounding box center [303, 628] width 52 height 19
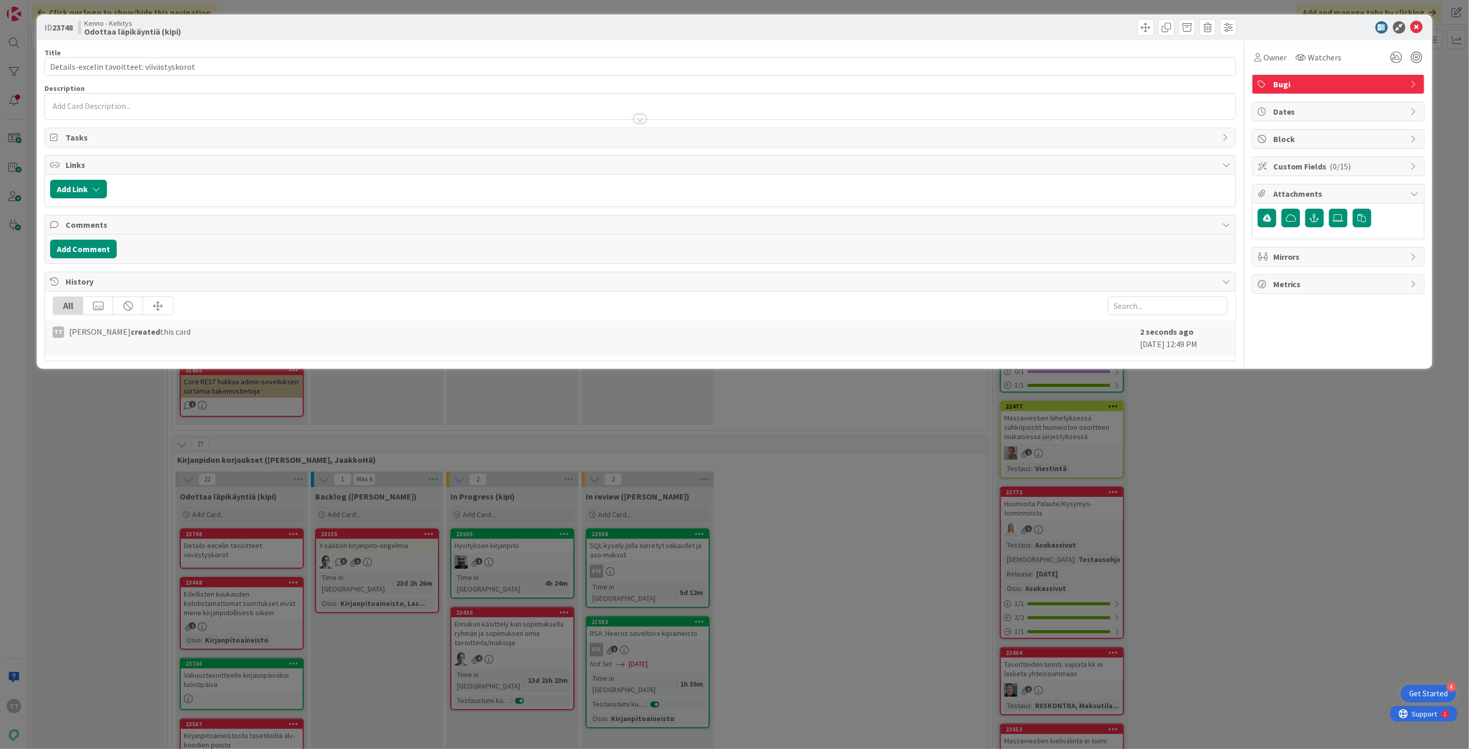
click at [79, 106] on div at bounding box center [640, 107] width 1191 height 26
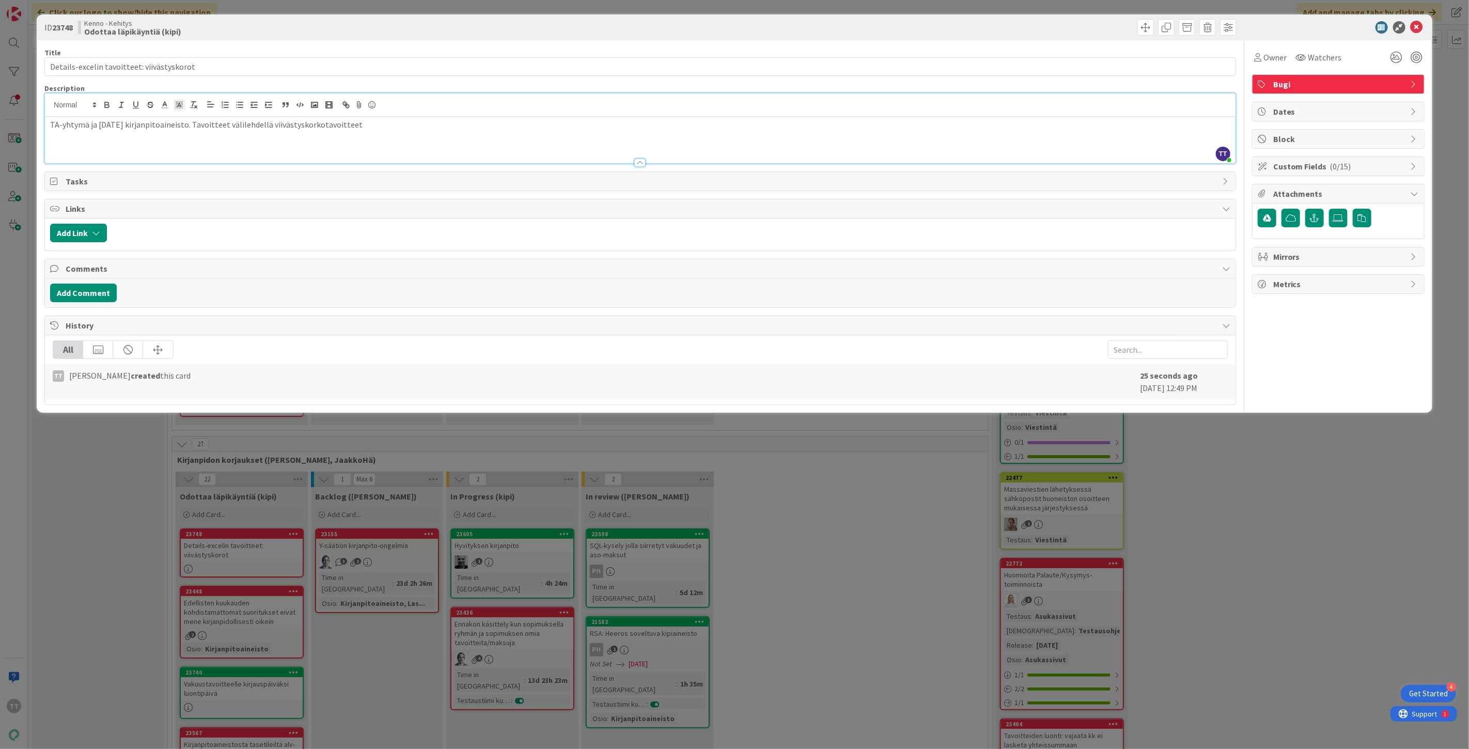
click at [409, 126] on p "TA-yhtymä ja [DATE] kirjanpitoaineisto. Tavoitteet välilehdellä viivästyskorkot…" at bounding box center [640, 125] width 1181 height 12
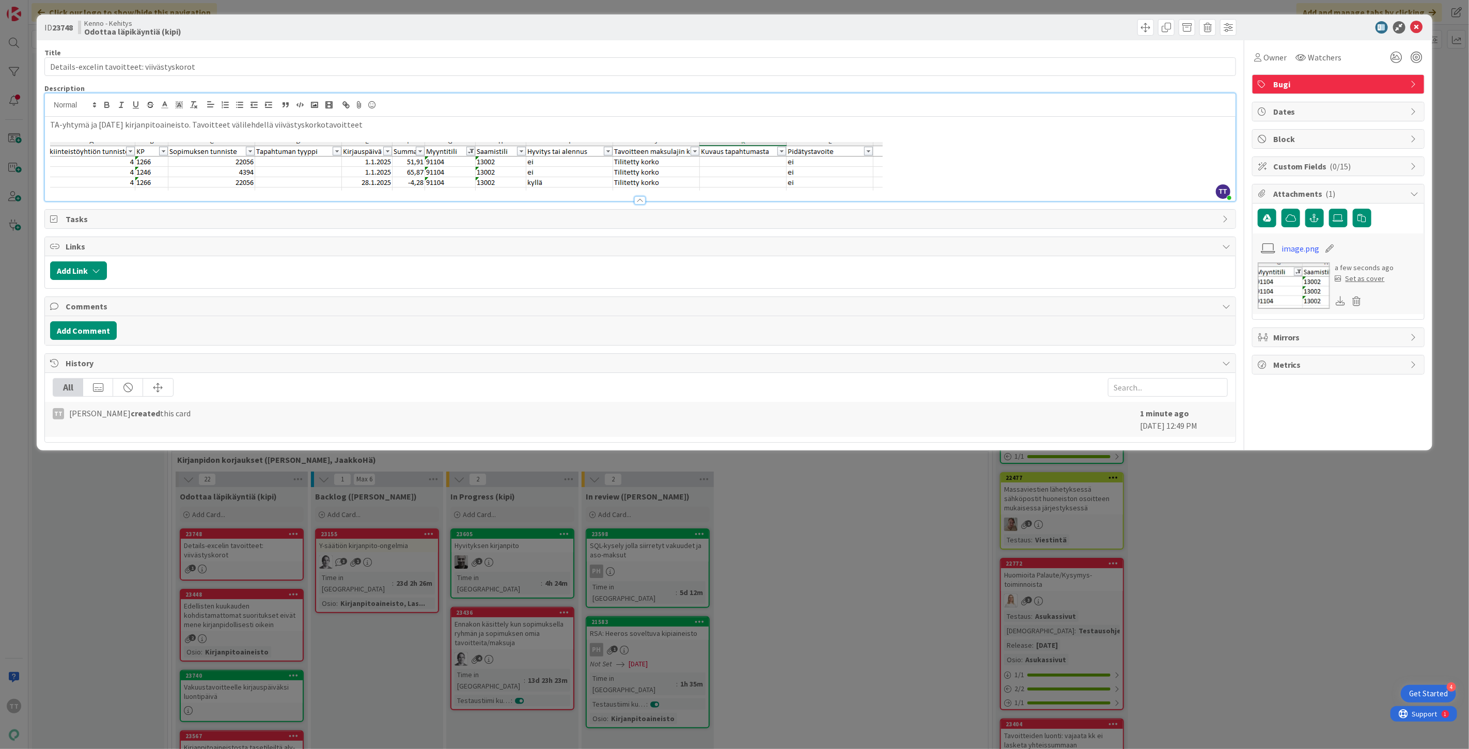
click at [217, 126] on p "TA-yhtymä ja [DATE] kirjanpitoaineisto. Tavoitteet välilehdellä viivästyskorkot…" at bounding box center [640, 125] width 1181 height 12
click at [400, 122] on p "TA-yhtymä ja [DATE] kirjanpitoaineisto. "Tavoitteet" -välilehdellä viivästyskor…" at bounding box center [640, 125] width 1181 height 12
click at [902, 182] on p at bounding box center [640, 166] width 1181 height 49
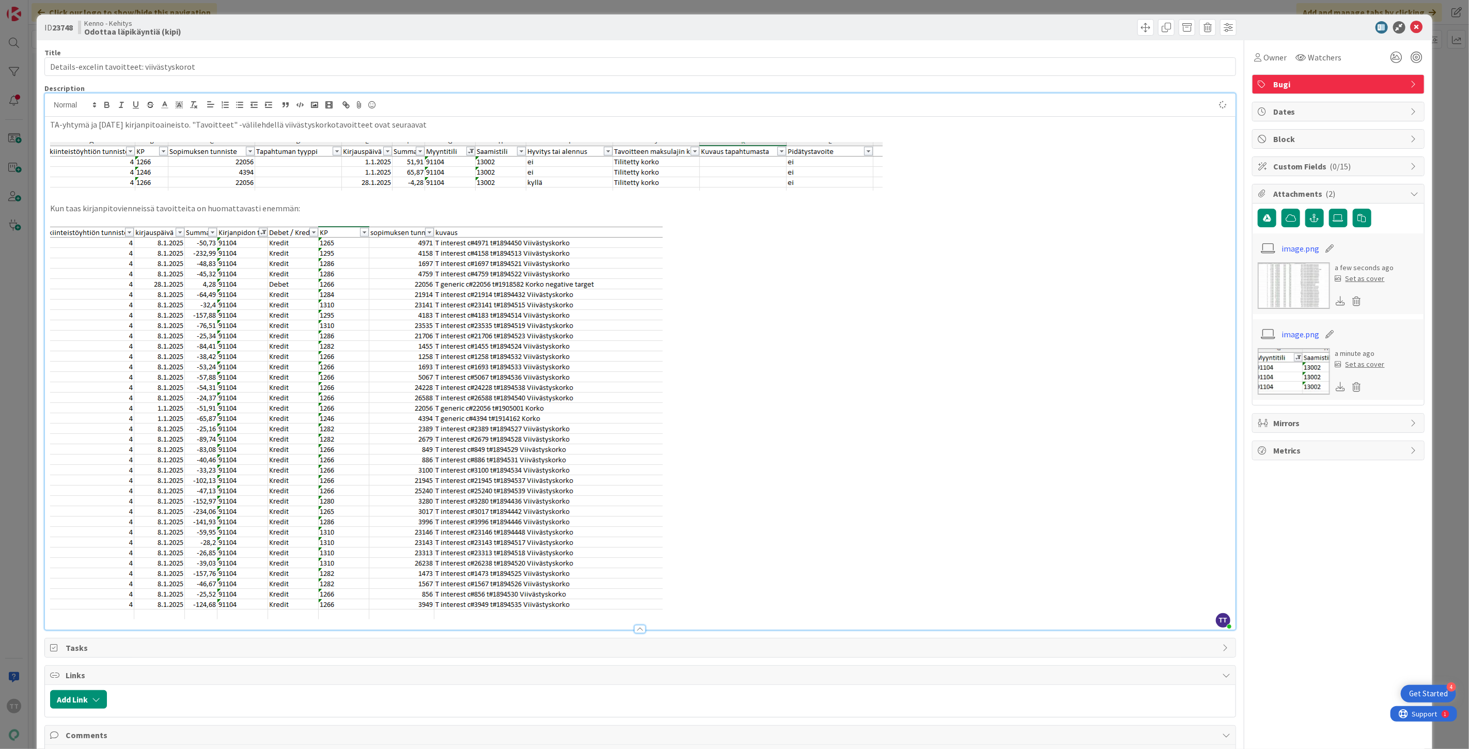
click at [287, 211] on p "Kun taas kirjanpitovienneissä tavoitteita on huomattavasti enemmän:" at bounding box center [640, 209] width 1181 height 12
click at [708, 611] on p at bounding box center [640, 422] width 1181 height 393
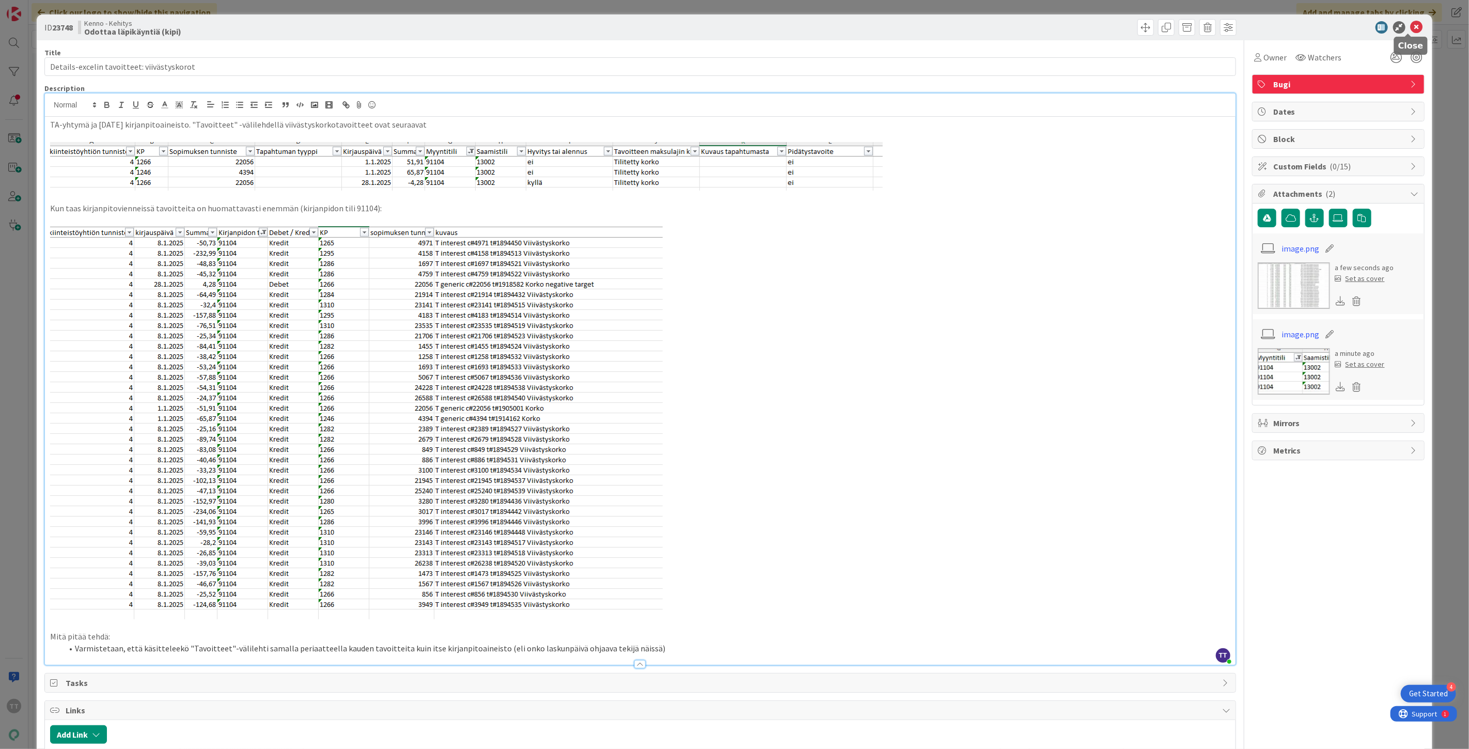
drag, startPoint x: 1407, startPoint y: 27, endPoint x: 1371, endPoint y: 53, distance: 44.0
click at [1411, 27] on icon at bounding box center [1417, 27] width 12 height 12
